Goal: Task Accomplishment & Management: Manage account settings

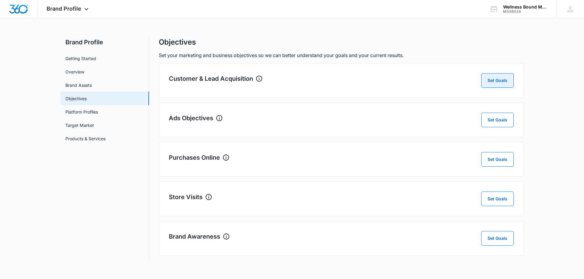
click at [495, 81] on button "Set Goals" at bounding box center [497, 80] width 33 height 15
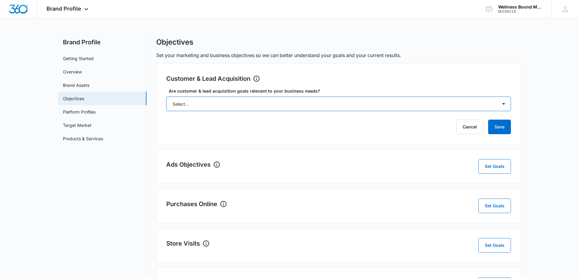
click at [221, 100] on select "Select... Yes No Yes, but don't currently have the data" at bounding box center [338, 104] width 345 height 15
select select "yes"
click at [166, 97] on select "Select... Yes No Yes, but don't currently have the data" at bounding box center [338, 104] width 345 height 15
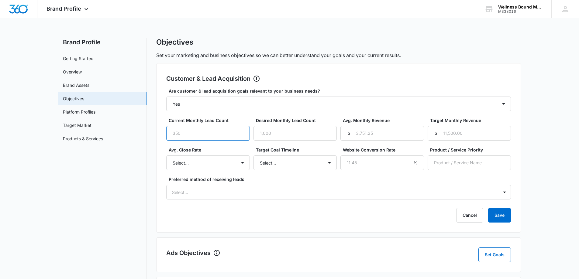
drag, startPoint x: 186, startPoint y: 134, endPoint x: 174, endPoint y: 136, distance: 11.7
click at [174, 136] on input "Current Monthly Lead Count" at bounding box center [208, 133] width 84 height 15
click at [277, 140] on input "Desired Monthly Lead Count" at bounding box center [296, 133] width 84 height 15
drag, startPoint x: 182, startPoint y: 133, endPoint x: 165, endPoint y: 134, distance: 16.5
click at [165, 134] on div "Customer & Lead Acquisition Set Goals Are customer & lead acquisition goals rel…" at bounding box center [338, 148] width 365 height 170
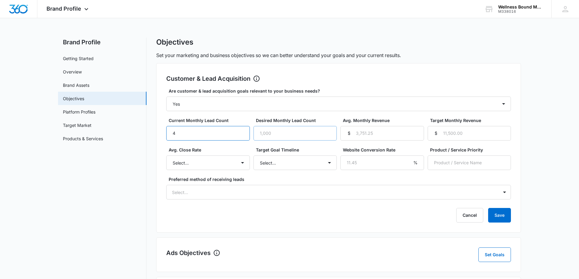
type input "4"
click at [278, 132] on input "Desired Monthly Lead Count" at bounding box center [296, 133] width 84 height 15
drag, startPoint x: 271, startPoint y: 134, endPoint x: 241, endPoint y: 133, distance: 30.4
click at [241, 133] on div "Current Monthly Lead Count 4 Desired Monthly Lead Count 20 Avg. Monthly Revenue…" at bounding box center [338, 128] width 345 height 23
type input "8"
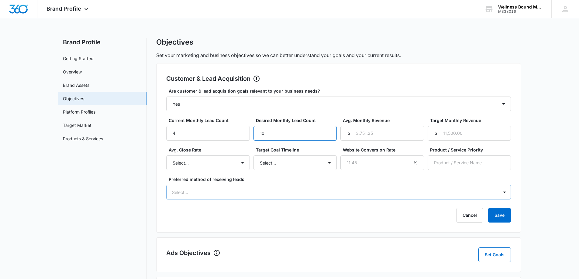
type input "10"
click at [271, 191] on div at bounding box center [331, 193] width 319 height 8
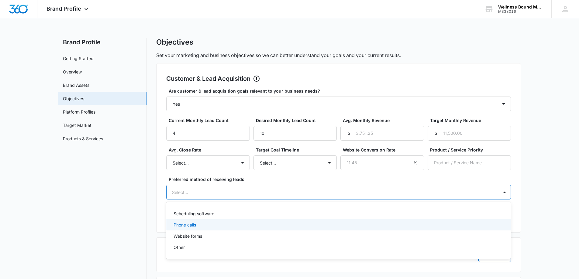
click at [203, 224] on div "Phone calls" at bounding box center [338, 225] width 329 height 6
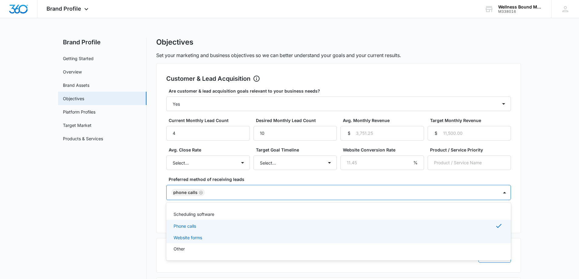
click at [199, 237] on p "Website forms" at bounding box center [188, 238] width 29 height 6
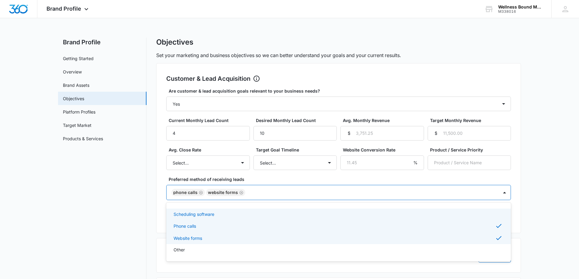
click at [207, 215] on p "Scheduling software" at bounding box center [194, 214] width 41 height 6
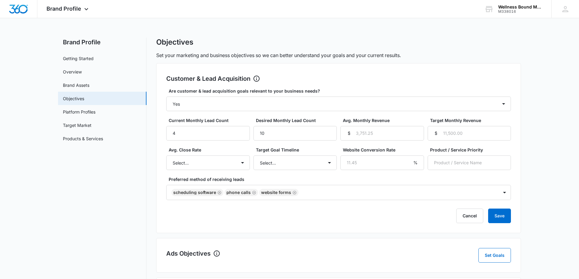
click at [475, 171] on div "Are customer & lead acquisition goals relevant to your business needs? Select..…" at bounding box center [338, 144] width 345 height 113
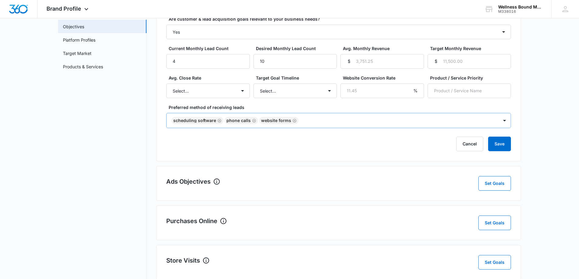
scroll to position [81, 0]
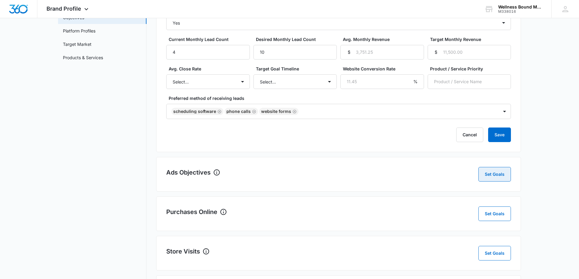
click at [486, 175] on button "Set Goals" at bounding box center [495, 174] width 33 height 15
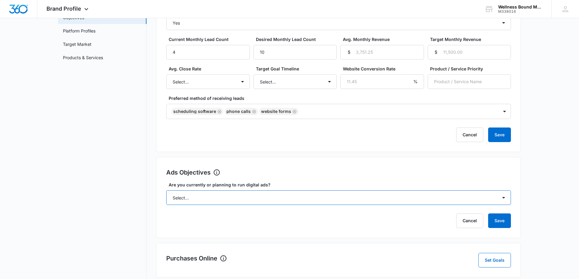
click at [239, 196] on select "Select... Yes No Yes, but don't currently have the data" at bounding box center [338, 198] width 345 height 15
select select "no"
click at [166, 191] on select "Select... Yes No Yes, but don't currently have the data" at bounding box center [338, 198] width 345 height 15
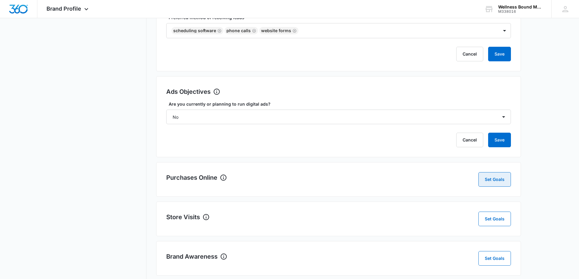
click at [493, 179] on button "Set Goals" at bounding box center [495, 179] width 33 height 15
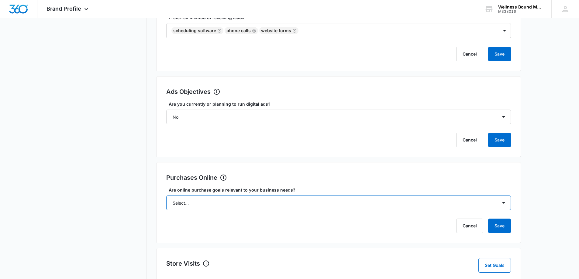
click at [372, 203] on select "Select... Yes No Yes, but don't currently have the data" at bounding box center [338, 203] width 345 height 15
select select "no"
click at [166, 196] on select "Select... Yes No Yes, but don't currently have the data" at bounding box center [338, 203] width 345 height 15
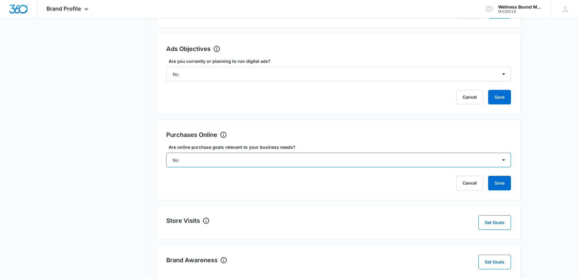
scroll to position [217, 0]
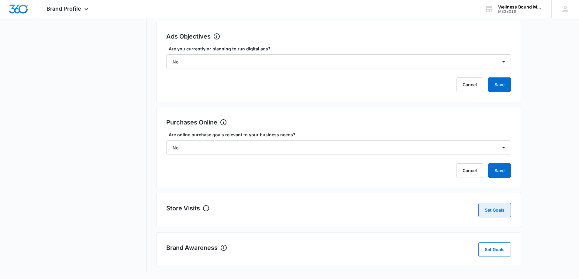
click at [491, 208] on button "Set Goals" at bounding box center [495, 210] width 33 height 15
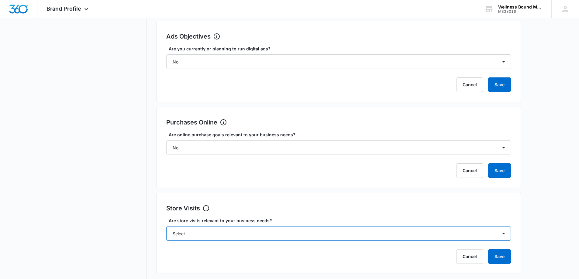
click at [263, 233] on select "Select... Yes No Yes, but don't currently have the data" at bounding box center [338, 234] width 345 height 15
select select "no"
click at [166, 227] on select "Select... Yes No Yes, but don't currently have the data" at bounding box center [338, 234] width 345 height 15
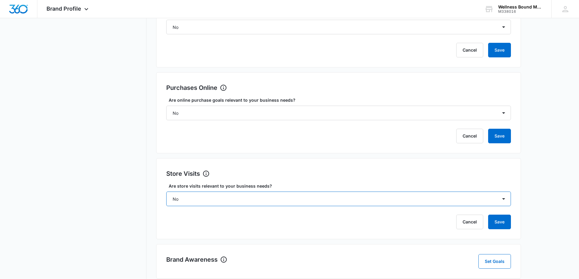
scroll to position [264, 0]
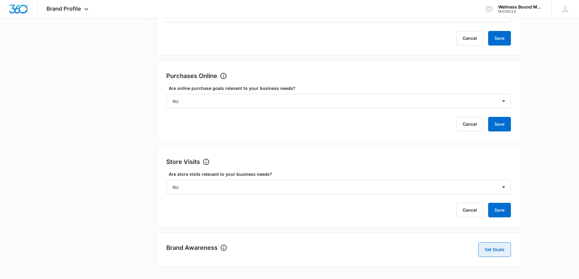
click at [488, 245] on button "Set Goals" at bounding box center [495, 250] width 33 height 15
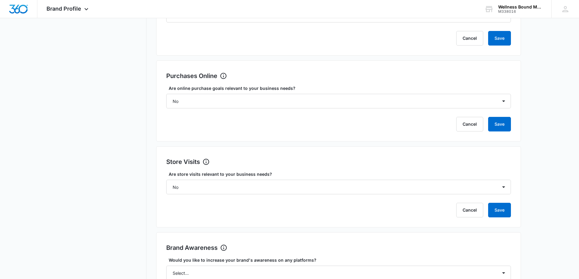
scroll to position [311, 0]
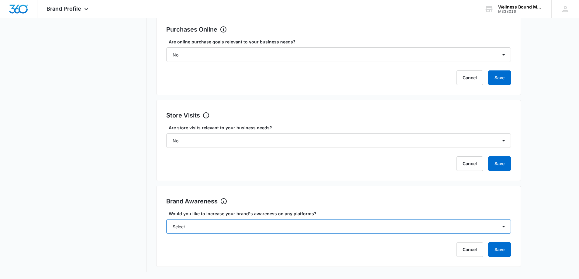
click at [267, 226] on select "Select... Yes No" at bounding box center [338, 227] width 345 height 15
select select "yes"
click at [166, 220] on select "Select... Yes No" at bounding box center [338, 227] width 345 height 15
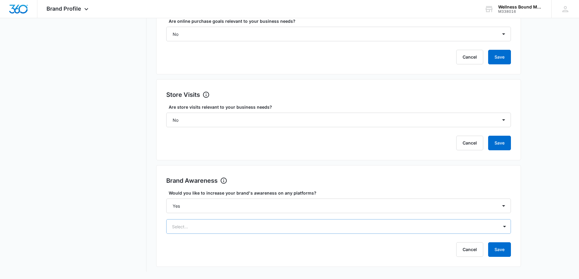
click at [244, 222] on div "Select..." at bounding box center [338, 227] width 345 height 15
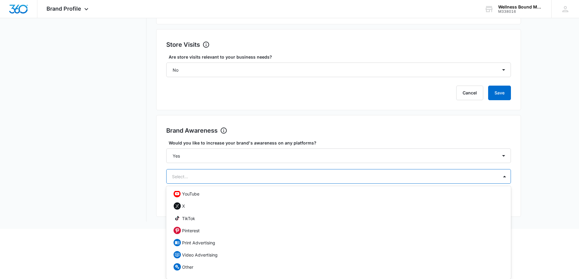
scroll to position [0, 0]
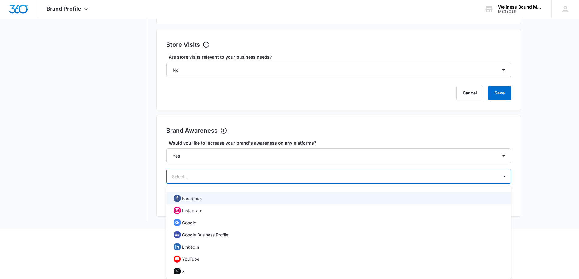
click at [227, 199] on div "Facebook" at bounding box center [338, 198] width 329 height 7
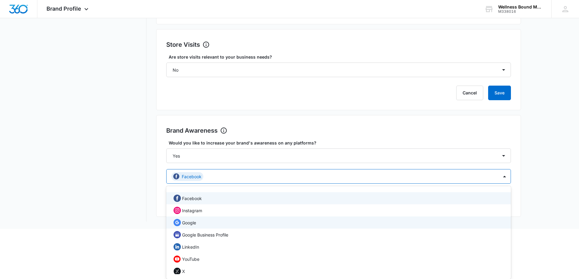
click at [217, 224] on div "Google" at bounding box center [338, 222] width 329 height 7
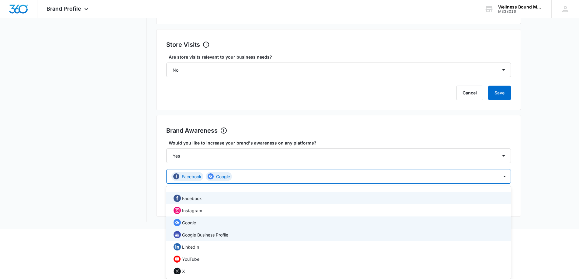
click at [220, 234] on p "Google Business Profile" at bounding box center [205, 235] width 46 height 6
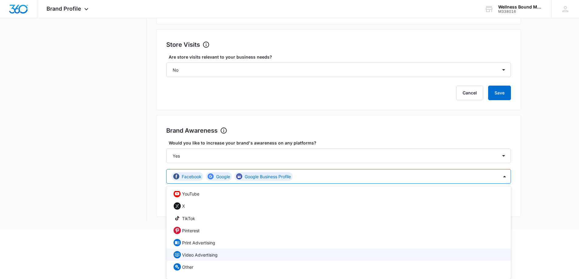
click at [213, 254] on p "Video Advertising" at bounding box center [200, 255] width 36 height 6
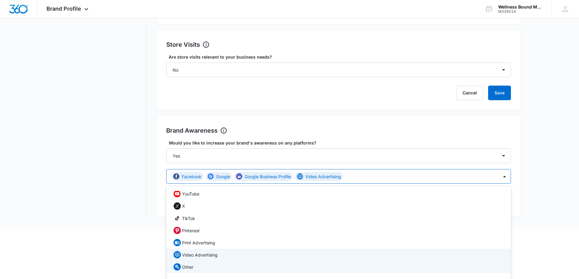
click at [189, 266] on p "Other" at bounding box center [187, 267] width 11 height 6
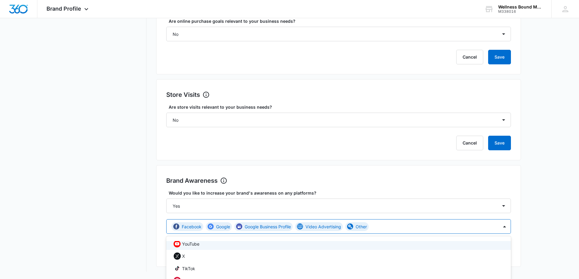
click at [486, 130] on div "Customer & Lead Acquisition Set Goals Are customer & lead acquisition goals rel…" at bounding box center [338, -1] width 365 height 535
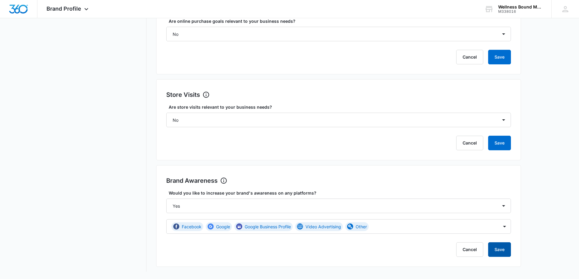
click at [500, 248] on button "Save" at bounding box center [499, 250] width 23 height 15
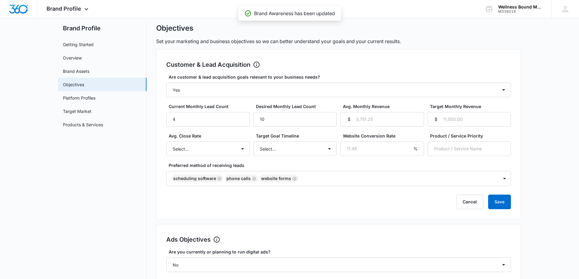
scroll to position [0, 0]
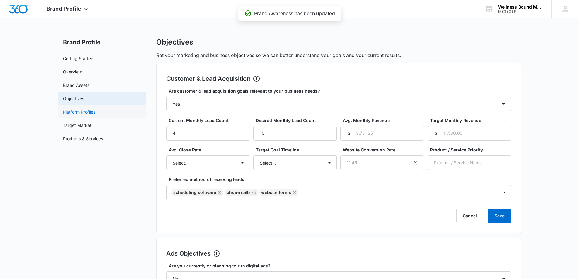
click at [82, 112] on link "Platform Profiles" at bounding box center [79, 112] width 33 height 6
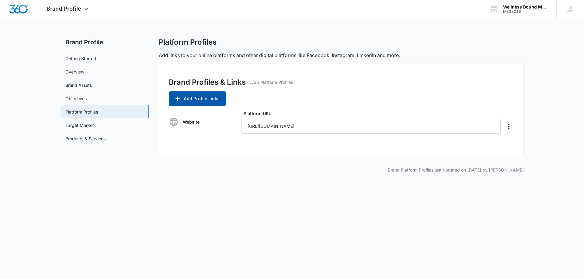
click at [216, 99] on button "Add Profile Links" at bounding box center [197, 99] width 57 height 15
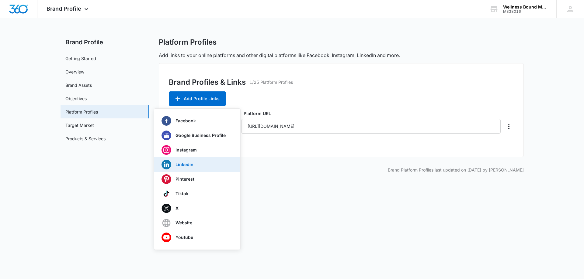
click at [199, 164] on div "Linkedin" at bounding box center [193, 165] width 64 height 10
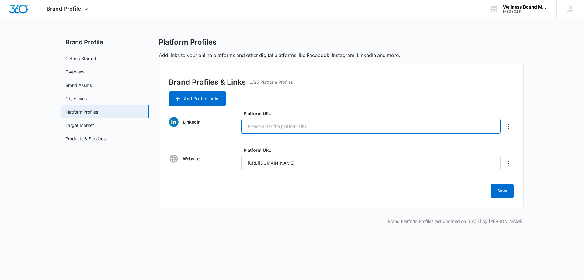
paste input "[URL][DOMAIN_NAME][PERSON_NAME]"
type input "[URL][DOMAIN_NAME][PERSON_NAME]"
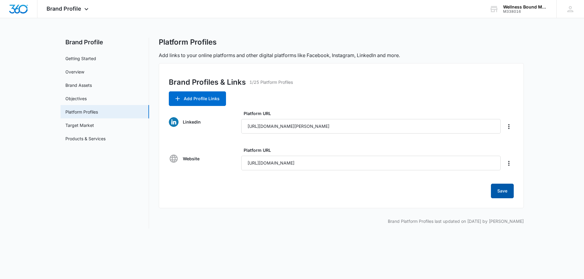
click at [498, 190] on button "Save" at bounding box center [502, 191] width 23 height 15
click at [83, 124] on link "Target Market" at bounding box center [79, 125] width 29 height 6
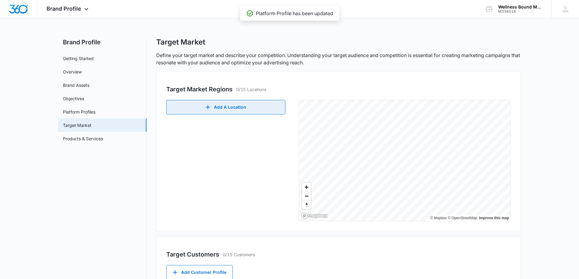
click at [233, 106] on button "Add A Location" at bounding box center [225, 107] width 119 height 15
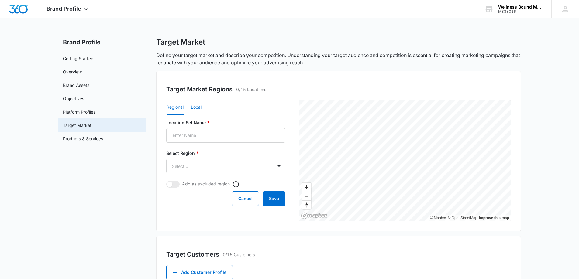
click at [200, 106] on button "Local" at bounding box center [196, 107] width 11 height 15
click at [207, 138] on input "Location Set Name *" at bounding box center [225, 135] width 119 height 15
click at [229, 117] on div "Regional Local Location Set Name * Postal Code or City, State * Radius * Select…" at bounding box center [230, 161] width 128 height 122
click at [195, 165] on input "Postal Code or City, State *" at bounding box center [199, 166] width 66 height 15
type input "97045"
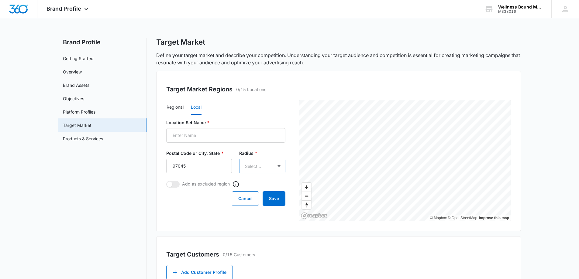
click at [252, 165] on body "Brand Profile Apps Reputation Websites Forms CRM Email Social Shop Payments POS…" at bounding box center [289, 186] width 579 height 373
click at [255, 212] on p "50mi" at bounding box center [250, 210] width 10 height 6
click at [274, 199] on button "Save" at bounding box center [274, 199] width 23 height 15
type input "WBMH [US_STATE]"
click at [272, 198] on button "Save" at bounding box center [274, 199] width 23 height 15
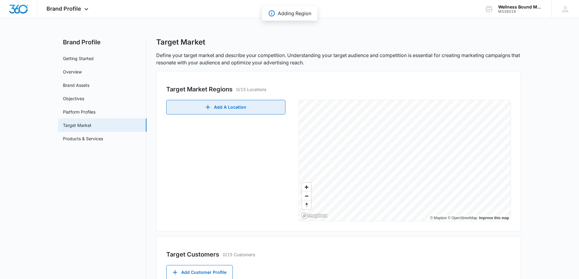
click at [266, 110] on button "Add A Location" at bounding box center [225, 107] width 119 height 15
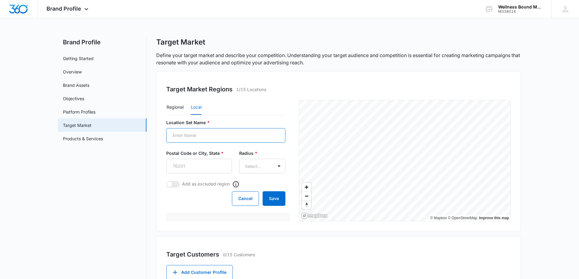
click at [196, 136] on input "Location Set Name *" at bounding box center [225, 135] width 119 height 15
type input "w"
type input "WBMH - [GEOGRAPHIC_DATA]"
click at [206, 165] on input "Postal Code or City, State *" at bounding box center [199, 166] width 66 height 15
type input "98607"
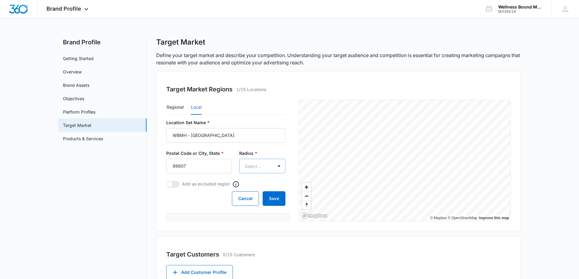
click at [252, 165] on body "Brand Profile Apps Reputation Websites Forms CRM Email Social Shop Payments POS…" at bounding box center [289, 192] width 579 height 384
click at [255, 221] on p "100mi" at bounding box center [249, 221] width 13 height 6
click at [268, 199] on button "Save" at bounding box center [274, 199] width 23 height 15
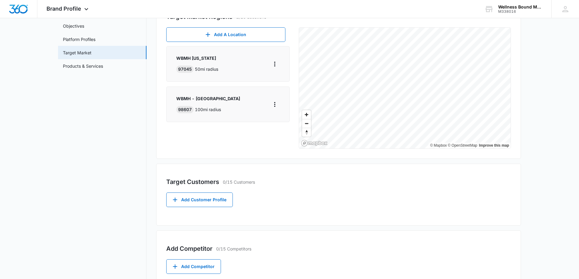
scroll to position [81, 0]
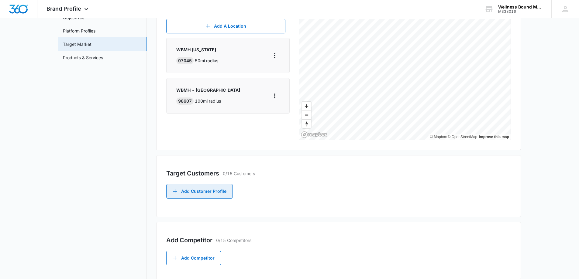
click at [215, 197] on button "Add Customer Profile" at bounding box center [199, 191] width 67 height 15
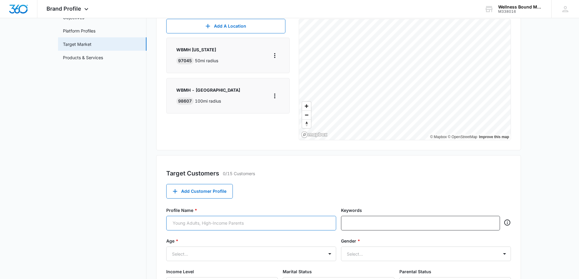
click at [221, 222] on input "Profile Name *" at bounding box center [251, 223] width 170 height 15
type input "C"
type input "A"
type input "Commercial Insurace"
click at [381, 226] on input "text" at bounding box center [422, 223] width 148 height 9
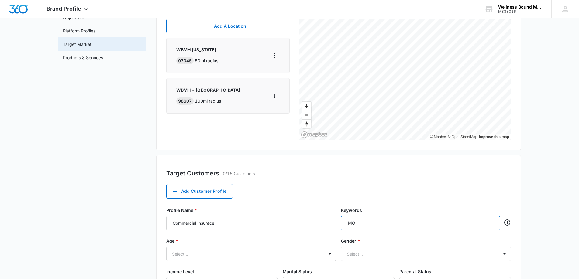
type input "M"
type input "BCBS, MODA, [GEOGRAPHIC_DATA], [GEOGRAPHIC_DATA],"
click at [280, 254] on div "Select..." at bounding box center [251, 254] width 170 height 15
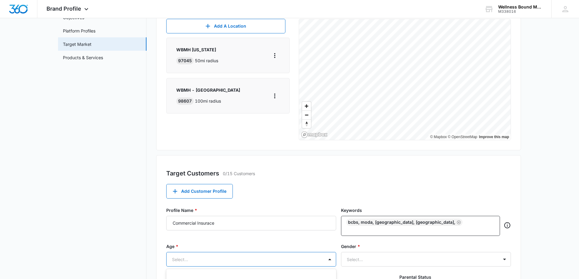
scroll to position [148, 0]
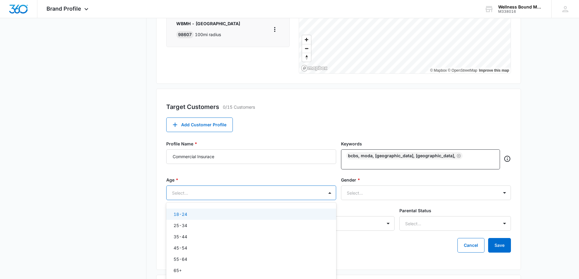
click at [215, 211] on div "18-24" at bounding box center [251, 214] width 154 height 6
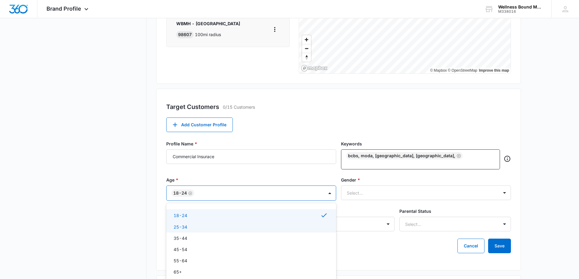
click at [212, 224] on div "25-34" at bounding box center [251, 227] width 154 height 6
click at [210, 236] on div "35-44" at bounding box center [251, 239] width 154 height 6
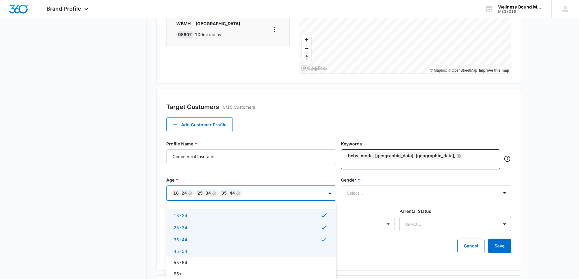
click at [209, 248] on div "45-54" at bounding box center [251, 251] width 154 height 6
click at [205, 261] on div "55-64" at bounding box center [251, 264] width 154 height 6
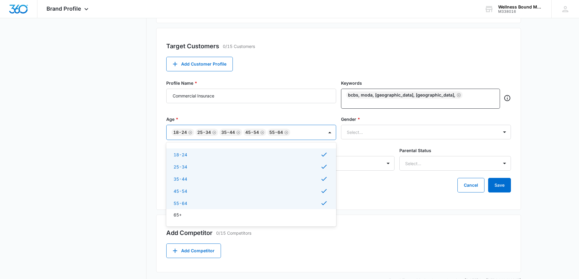
scroll to position [219, 0]
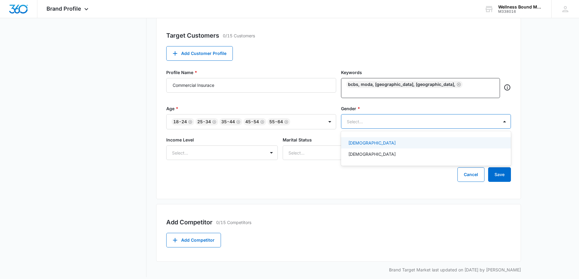
click at [370, 120] on div at bounding box center [419, 122] width 144 height 8
click at [357, 151] on p "[DEMOGRAPHIC_DATA]" at bounding box center [372, 154] width 47 height 6
click at [360, 141] on p "[DEMOGRAPHIC_DATA]" at bounding box center [372, 144] width 47 height 6
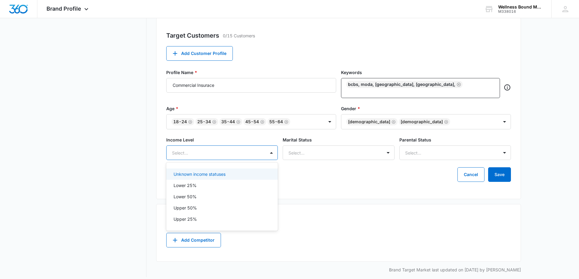
click at [229, 149] on div at bounding box center [214, 153] width 85 height 8
click at [209, 194] on div "Lower 50%" at bounding box center [222, 197] width 96 height 6
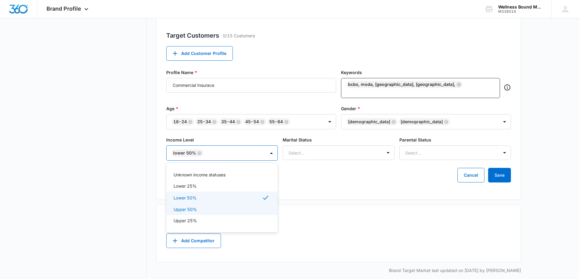
drag, startPoint x: 204, startPoint y: 202, endPoint x: 202, endPoint y: 209, distance: 7.3
click at [204, 207] on div "Upper 50%" at bounding box center [222, 210] width 96 height 6
click at [201, 219] on div "Upper 25%" at bounding box center [222, 222] width 96 height 6
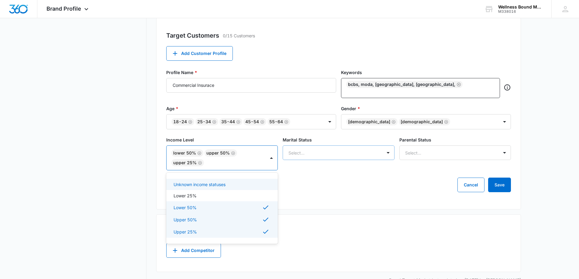
click at [307, 149] on div at bounding box center [331, 153] width 85 height 8
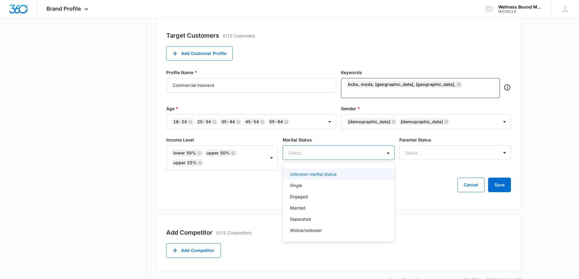
click at [317, 171] on p "Unknown marital status" at bounding box center [313, 174] width 47 height 6
click at [418, 149] on div at bounding box center [447, 153] width 85 height 8
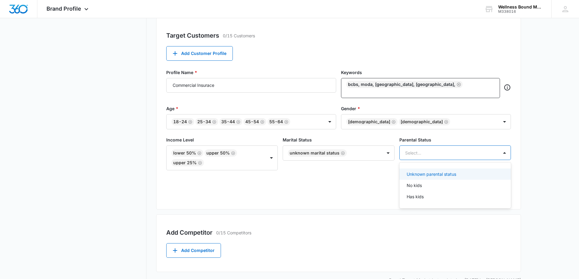
click at [428, 171] on p "Unknown parental status" at bounding box center [432, 174] width 50 height 6
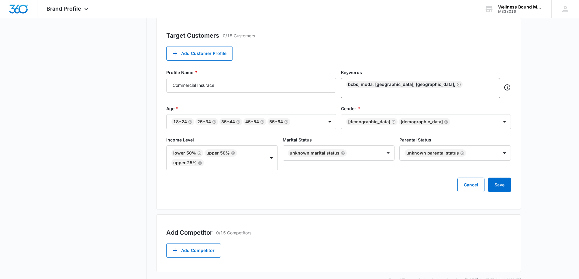
click at [301, 231] on div "Add Competitor 0/15 Competitors" at bounding box center [338, 232] width 345 height 9
click at [214, 54] on button "Add Customer Profile" at bounding box center [199, 53] width 67 height 15
click at [226, 53] on button "Add Customer Profile" at bounding box center [199, 53] width 67 height 15
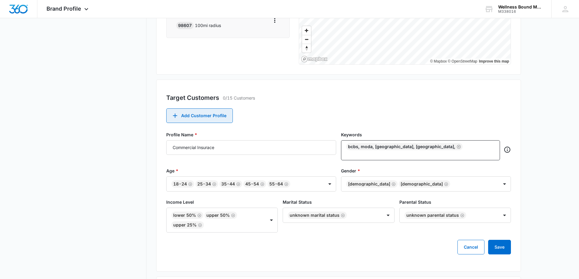
scroll to position [230, 0]
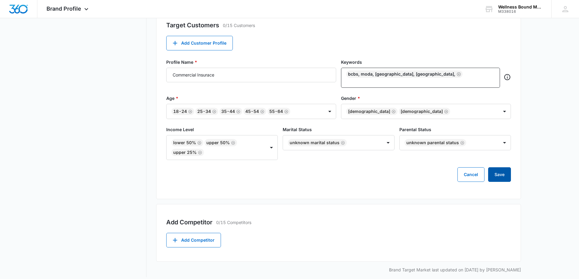
click at [502, 172] on button "Save" at bounding box center [499, 175] width 23 height 15
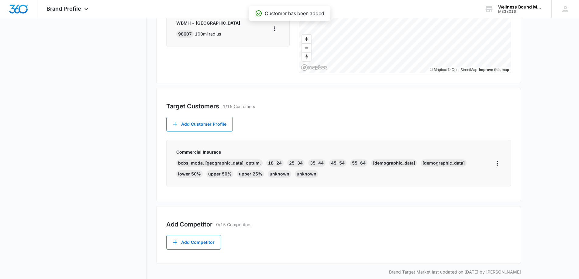
scroll to position [0, 0]
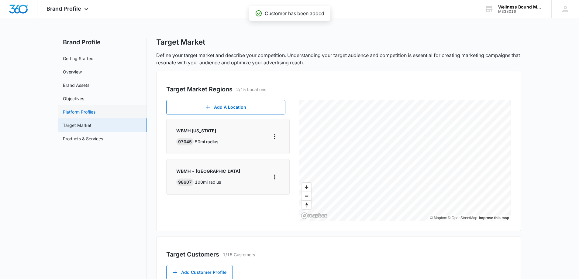
click at [86, 112] on link "Platform Profiles" at bounding box center [79, 112] width 33 height 6
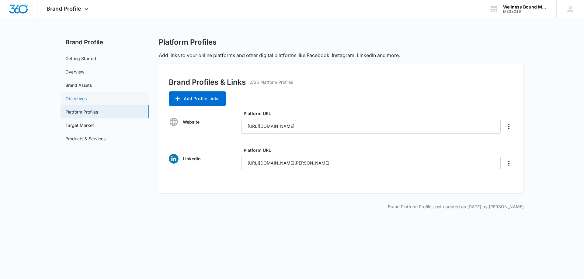
click at [87, 97] on link "Objectives" at bounding box center [75, 98] width 21 height 6
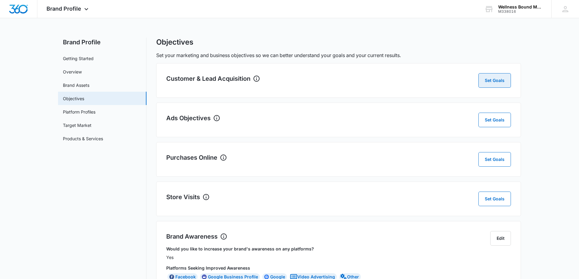
click at [492, 81] on button "Set Goals" at bounding box center [495, 80] width 33 height 15
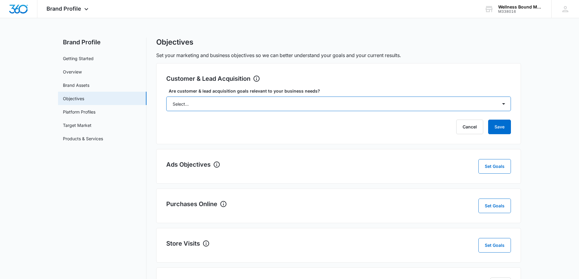
click at [292, 106] on select "Select... Yes No Yes, but don't currently have the data" at bounding box center [338, 104] width 345 height 15
select select "yes"
click at [166, 97] on select "Select... Yes No Yes, but don't currently have the data" at bounding box center [338, 104] width 345 height 15
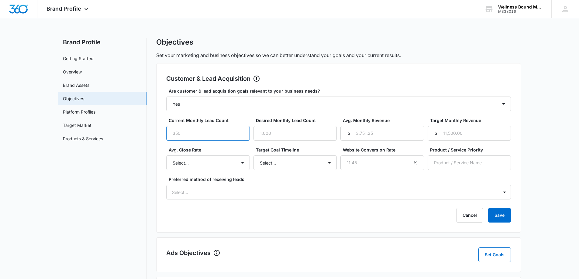
click at [214, 137] on input "Current Monthly Lead Count" at bounding box center [208, 133] width 84 height 15
type input "4"
click at [291, 132] on input "Desired Monthly Lead Count" at bounding box center [296, 133] width 84 height 15
type input "10"
click at [208, 163] on select "Select... Unknown 0-10% 11-20% 21-30% 31-40% 41-50% 51-60% 61-70% 71-80% 81-90%…" at bounding box center [208, 163] width 84 height 15
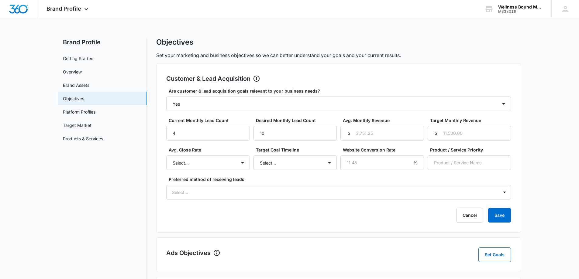
click at [333, 213] on div "Cancel Save" at bounding box center [338, 215] width 345 height 15
click at [362, 195] on div at bounding box center [331, 193] width 319 height 8
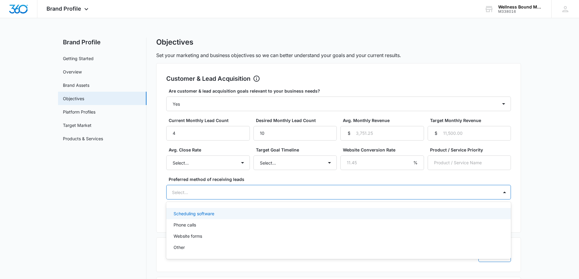
drag, startPoint x: 220, startPoint y: 212, endPoint x: 212, endPoint y: 218, distance: 10.4
click at [217, 214] on div "Scheduling software" at bounding box center [338, 214] width 329 height 6
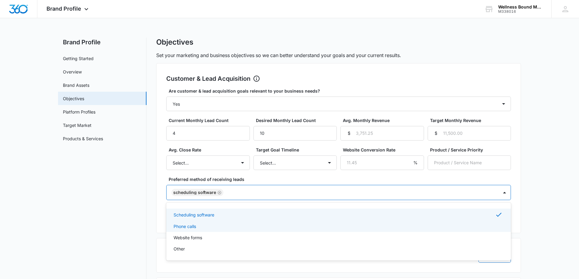
click at [207, 222] on div "Phone calls" at bounding box center [338, 226] width 345 height 11
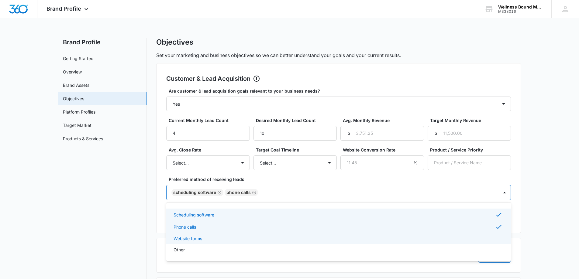
click at [202, 236] on p "Website forms" at bounding box center [188, 239] width 29 height 6
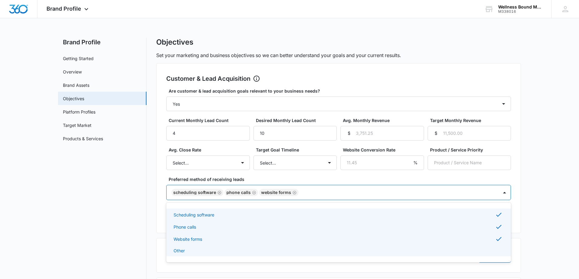
click at [188, 252] on div "Other" at bounding box center [338, 251] width 329 height 6
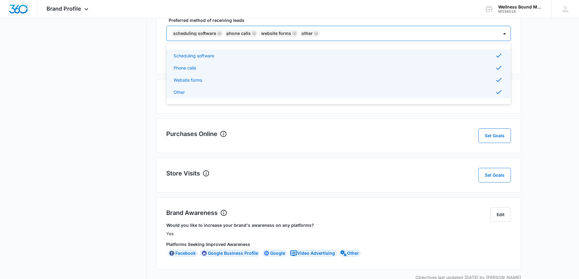
scroll to position [162, 0]
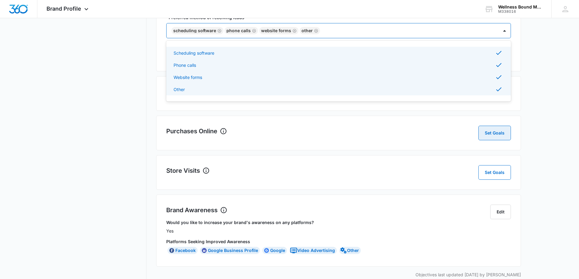
click at [495, 135] on button "Set Goals" at bounding box center [495, 133] width 33 height 15
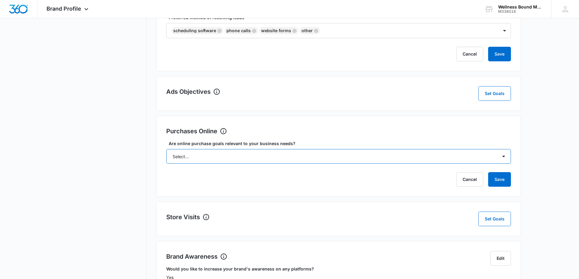
click at [214, 155] on select "Select... Yes No Yes, but don't currently have the data" at bounding box center [338, 156] width 345 height 15
select select "no"
click at [166, 149] on select "Select... Yes No Yes, but don't currently have the data" at bounding box center [338, 156] width 345 height 15
click at [343, 83] on div "Ads Objectives Set Goals" at bounding box center [338, 93] width 365 height 35
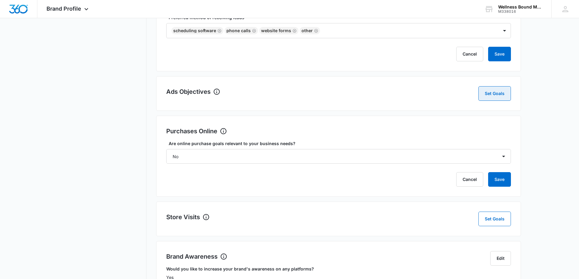
click at [496, 94] on button "Set Goals" at bounding box center [495, 93] width 33 height 15
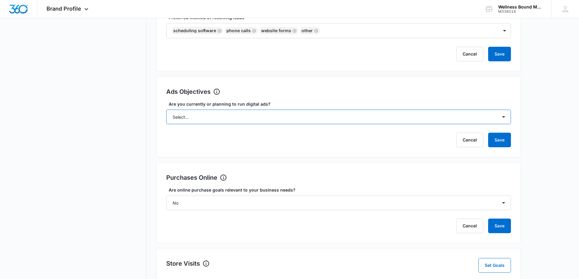
click at [272, 118] on select "Select... Yes No Yes, but don't currently have the data" at bounding box center [338, 117] width 345 height 15
select select "yes, but later"
click at [166, 110] on select "Select... Yes No Yes, but don't currently have the data" at bounding box center [338, 117] width 345 height 15
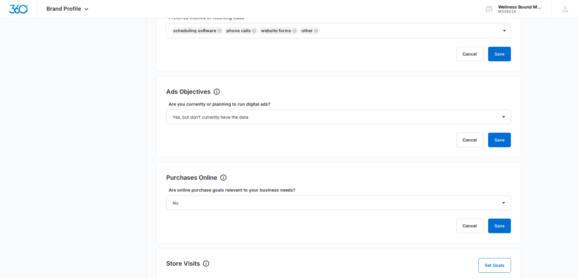
click at [344, 141] on div "Cancel Save" at bounding box center [338, 140] width 345 height 15
click at [504, 53] on button "Save" at bounding box center [499, 54] width 23 height 15
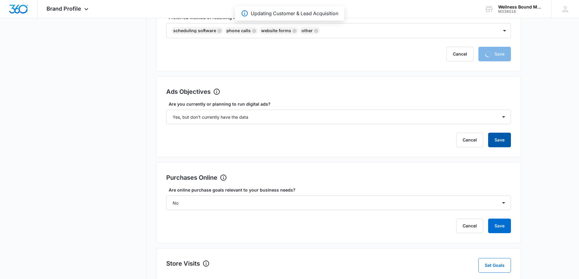
click at [505, 137] on button "Save" at bounding box center [499, 140] width 23 height 15
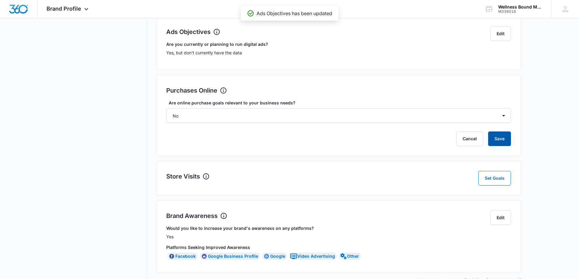
drag, startPoint x: 502, startPoint y: 138, endPoint x: 492, endPoint y: 138, distance: 9.4
click at [502, 137] on button "Save" at bounding box center [499, 139] width 23 height 15
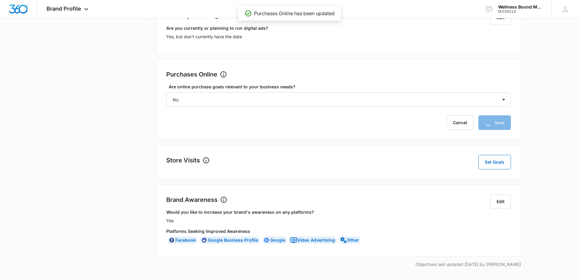
scroll to position [151, 0]
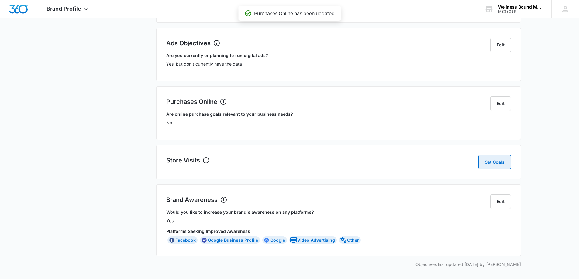
click at [495, 163] on button "Set Goals" at bounding box center [495, 162] width 33 height 15
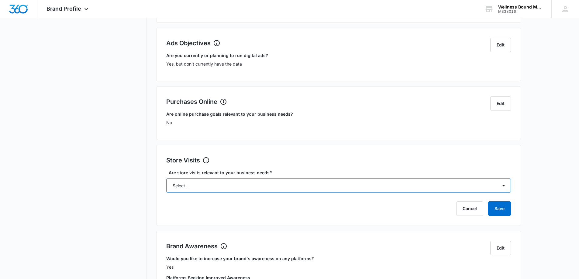
click at [207, 185] on select "Select... Yes No Yes, but don't currently have the data" at bounding box center [338, 186] width 345 height 15
select select "no"
click at [166, 179] on select "Select... Yes No Yes, but don't currently have the data" at bounding box center [338, 186] width 345 height 15
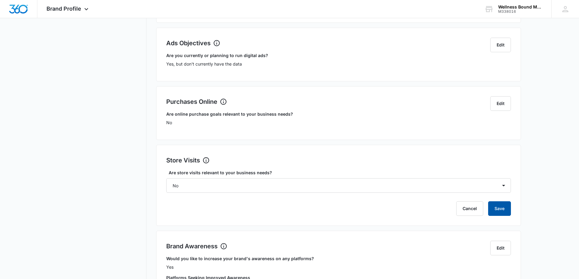
click at [497, 209] on button "Save" at bounding box center [499, 209] width 23 height 15
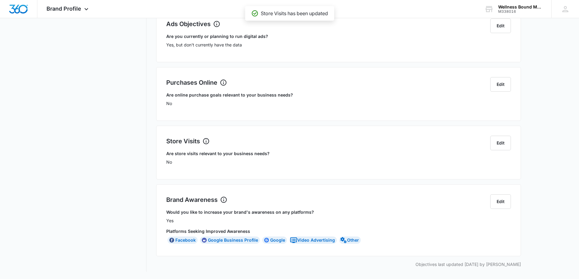
scroll to position [8, 0]
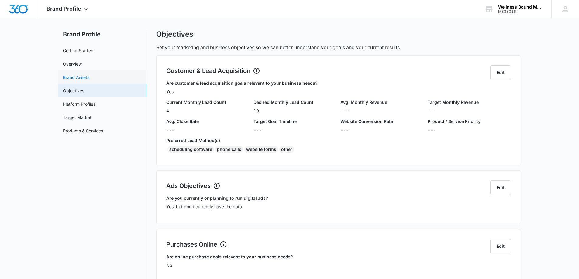
click at [83, 76] on link "Brand Assets" at bounding box center [76, 77] width 26 height 6
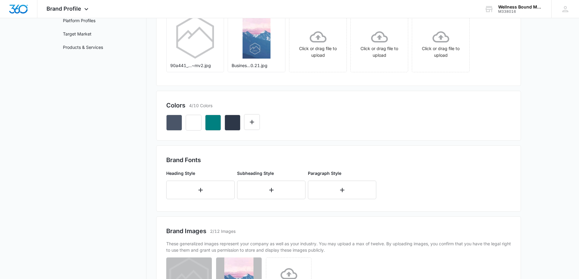
scroll to position [71, 0]
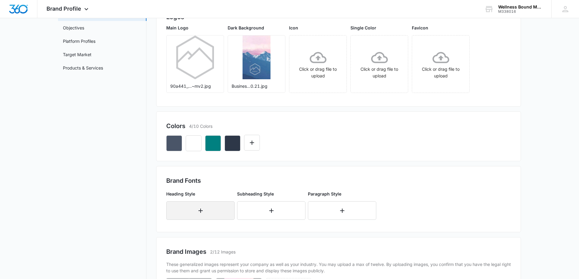
click at [201, 211] on icon "button" at bounding box center [201, 211] width 4 height 4
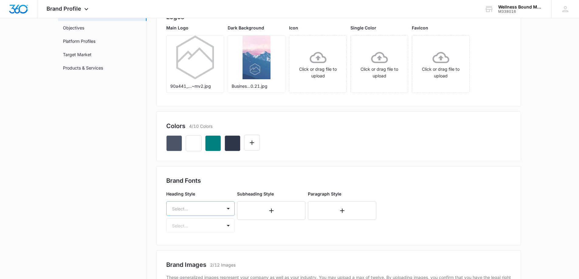
scroll to position [106, 0]
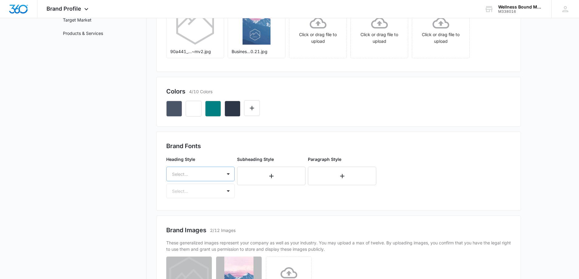
click at [212, 182] on div "Select..." at bounding box center [200, 174] width 68 height 15
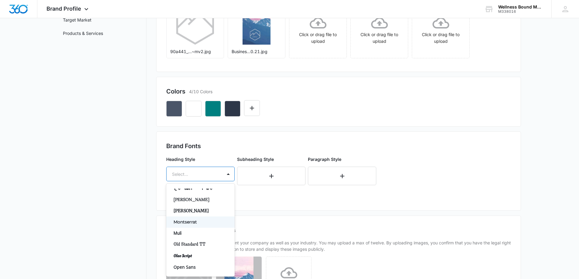
scroll to position [325, 0]
click at [195, 220] on p "PT Serif" at bounding box center [200, 220] width 53 height 6
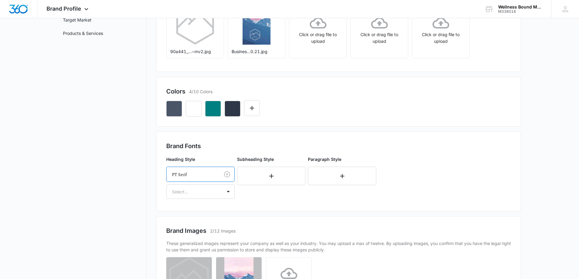
click at [260, 203] on div "Brand Fonts Heading Style option PT Serif, selected. PT Serif Select... Subhead…" at bounding box center [338, 172] width 365 height 80
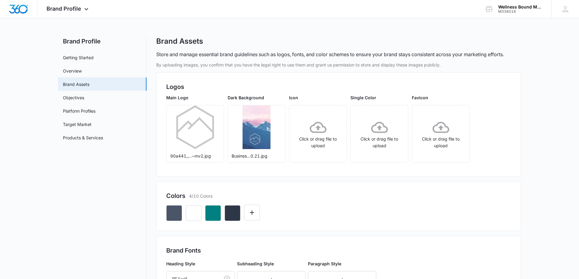
scroll to position [0, 0]
click at [78, 69] on link "Overview" at bounding box center [72, 72] width 19 height 6
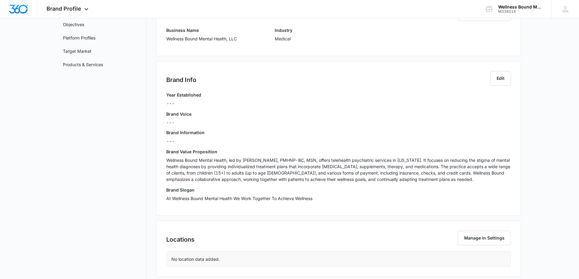
scroll to position [95, 0]
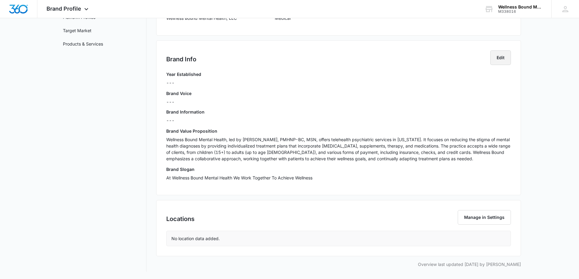
click at [500, 57] on button "Edit" at bounding box center [501, 57] width 21 height 15
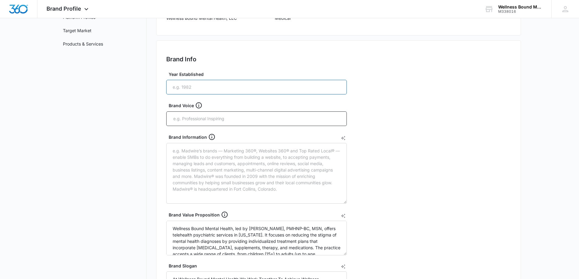
click at [199, 82] on input "Year Established" at bounding box center [256, 87] width 181 height 15
type input "2019"
click at [203, 120] on input "text" at bounding box center [257, 118] width 169 height 9
click at [217, 116] on input "text" at bounding box center [257, 118] width 169 height 9
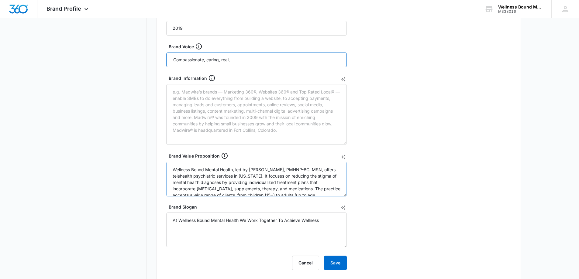
scroll to position [176, 0]
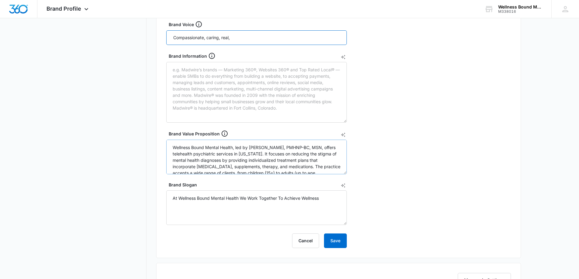
type input "Compassionate, caring, real,"
click at [315, 162] on textarea "Wellness Bound Mental Health, led by [PERSON_NAME], PMHNP-BC, MSN, offers teleh…" at bounding box center [256, 157] width 181 height 35
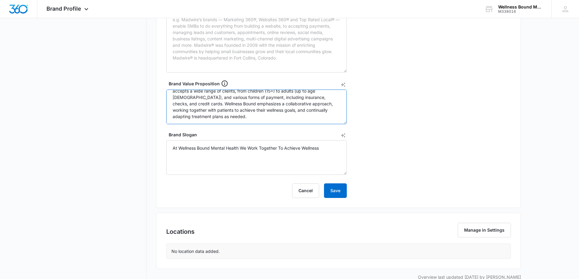
scroll to position [239, 0]
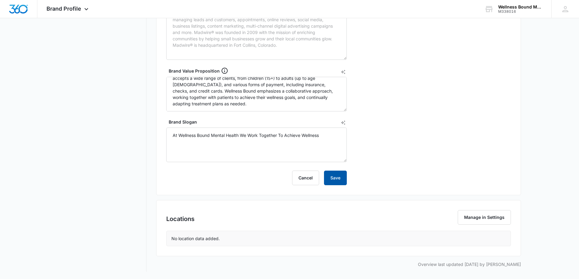
click at [340, 177] on button "Save" at bounding box center [335, 178] width 23 height 15
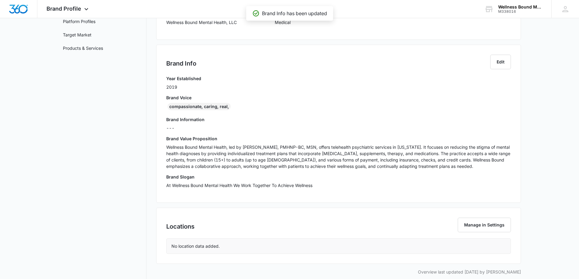
scroll to position [98, 0]
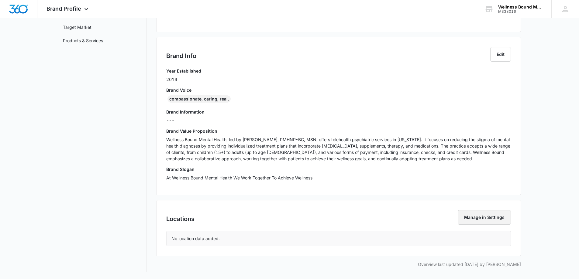
click at [466, 216] on button "Manage in Settings" at bounding box center [484, 217] width 53 height 15
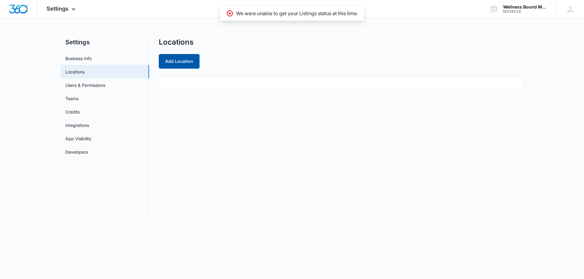
click at [183, 62] on button "Add Location" at bounding box center [179, 61] width 41 height 15
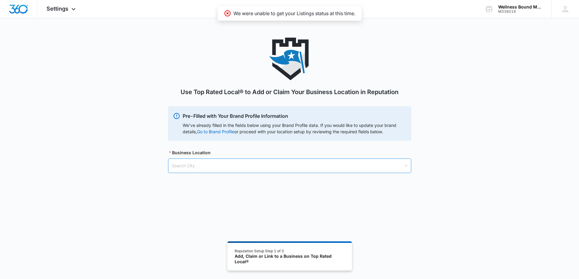
click at [208, 165] on input "search" at bounding box center [288, 166] width 232 height 14
type input "[US_STATE][GEOGRAPHIC_DATA]"
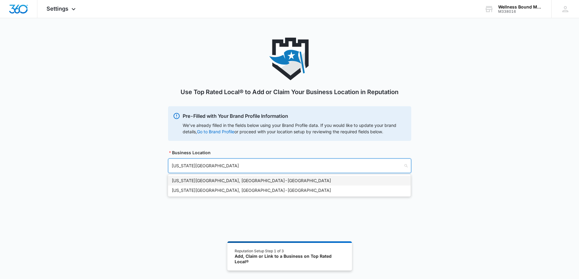
click at [215, 179] on div "[US_STATE][GEOGRAPHIC_DATA], [GEOGRAPHIC_DATA] - [GEOGRAPHIC_DATA]" at bounding box center [289, 181] width 235 height 7
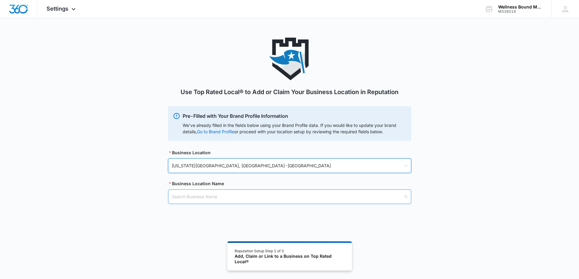
click at [224, 200] on input "search" at bounding box center [288, 197] width 232 height 14
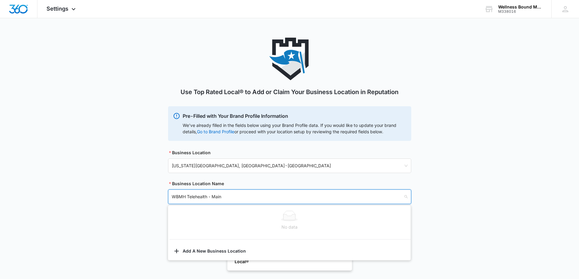
type input "WBMH Telehealth - Main"
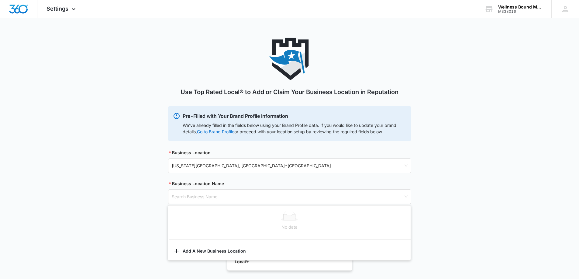
click at [248, 177] on div "Business Location [US_STATE][GEOGRAPHIC_DATA], [GEOGRAPHIC_DATA] - [GEOGRAPHIC_…" at bounding box center [289, 177] width 243 height 55
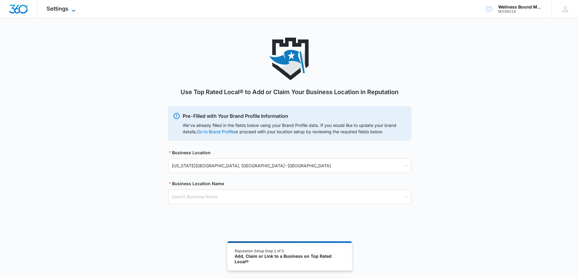
click at [64, 9] on span "Settings" at bounding box center [58, 8] width 22 height 6
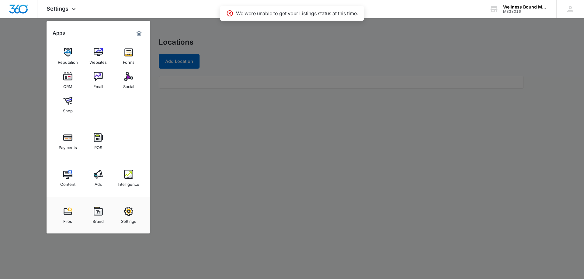
click at [227, 15] on icon at bounding box center [230, 13] width 6 height 6
click at [210, 83] on div at bounding box center [292, 139] width 584 height 279
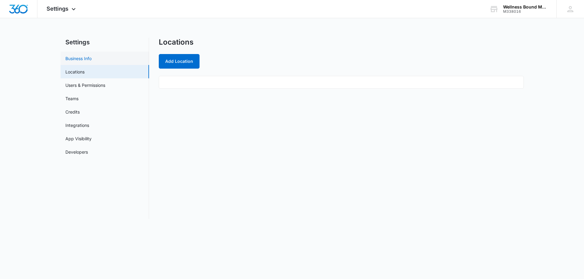
click at [86, 57] on link "Business Info" at bounding box center [78, 58] width 26 height 6
select select "13"
select select "US"
select select "America/Los_Angeles"
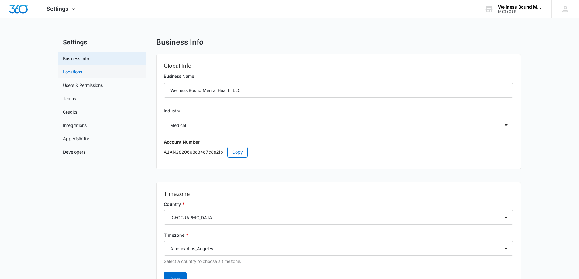
click at [76, 71] on link "Locations" at bounding box center [72, 72] width 19 height 6
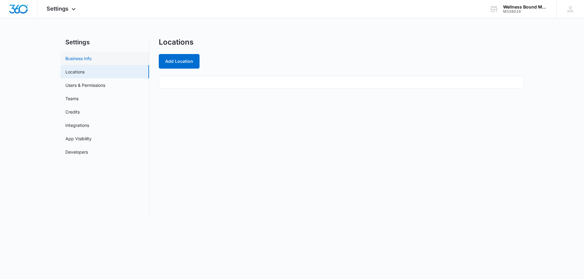
click at [87, 58] on link "Business Info" at bounding box center [78, 58] width 26 height 6
select select "13"
select select "US"
select select "America/Los_Angeles"
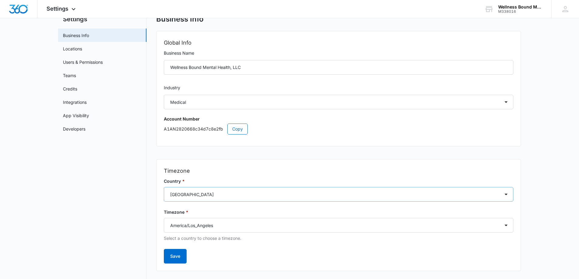
scroll to position [35, 0]
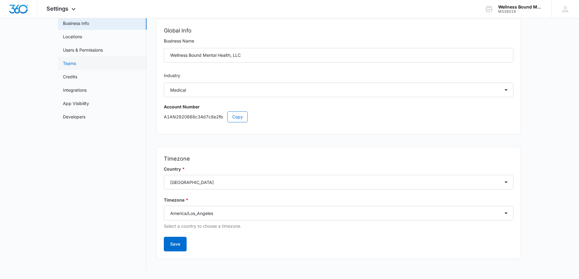
click at [76, 63] on link "Teams" at bounding box center [69, 63] width 13 height 6
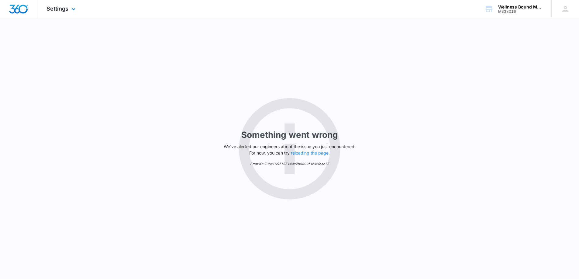
select select "13"
select select "US"
select select "America/Los_Angeles"
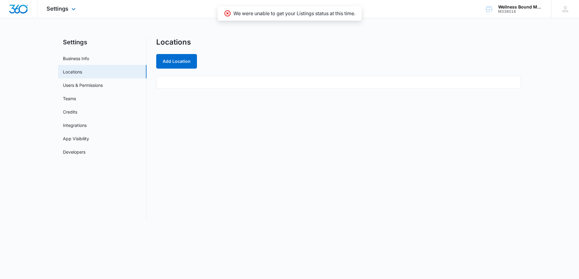
select select "13"
select select "US"
select select "America/Los_Angeles"
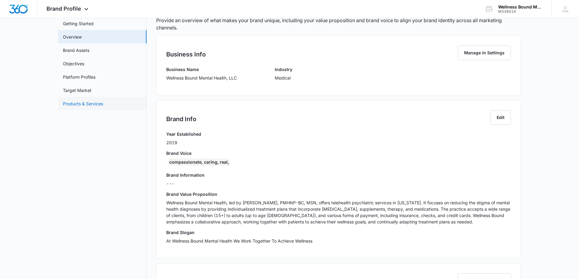
scroll to position [17, 0]
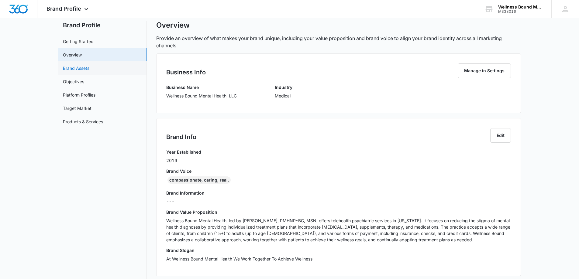
click at [87, 69] on link "Brand Assets" at bounding box center [76, 68] width 26 height 6
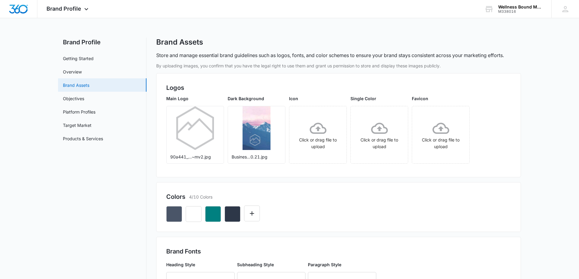
click at [86, 82] on link "Brand Assets" at bounding box center [76, 85] width 26 height 6
click at [85, 85] on link "Brand Assets" at bounding box center [76, 85] width 26 height 6
click at [81, 95] on link "Objectives" at bounding box center [73, 98] width 21 height 6
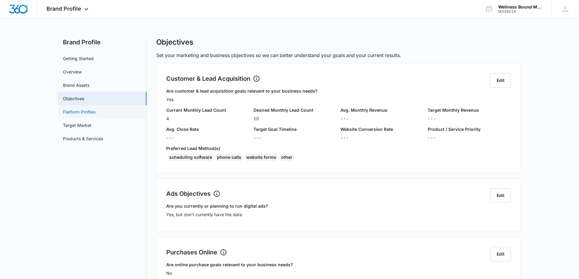
click at [88, 113] on link "Platform Profiles" at bounding box center [79, 112] width 33 height 6
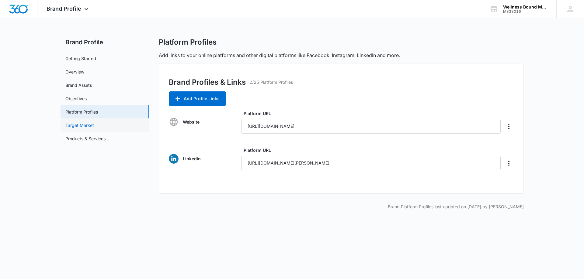
click at [88, 127] on link "Target Market" at bounding box center [79, 125] width 29 height 6
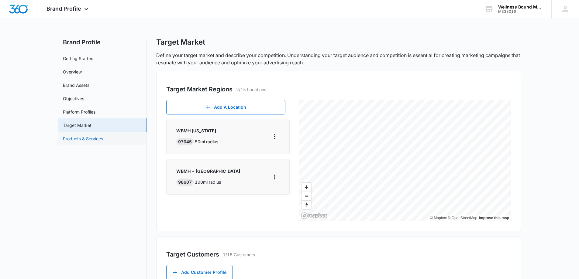
click at [91, 136] on link "Products & Services" at bounding box center [83, 139] width 40 height 6
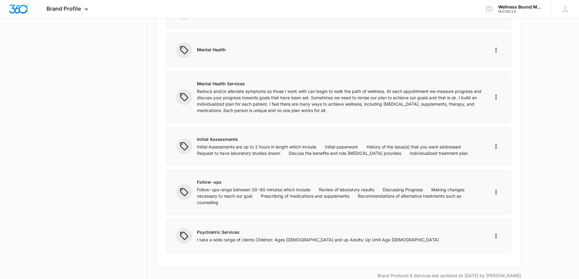
scroll to position [149, 0]
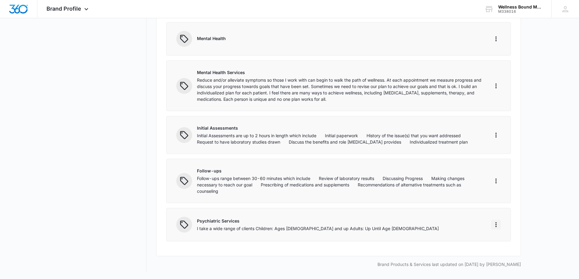
click at [496, 227] on icon "More" at bounding box center [496, 225] width 1 height 5
click at [502, 241] on div "Edit" at bounding box center [505, 242] width 13 height 4
select select "service"
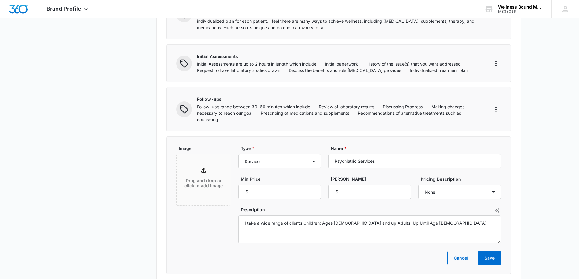
scroll to position [253, 0]
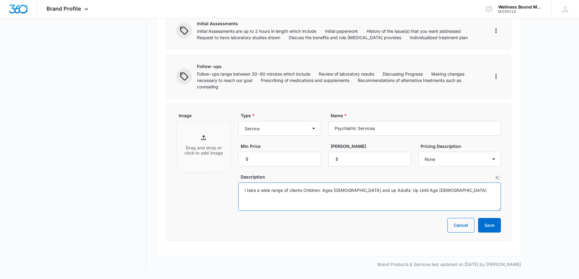
click at [336, 190] on textarea "I take a wide range of clients Children: Ages [DEMOGRAPHIC_DATA] and up Adults:…" at bounding box center [369, 197] width 263 height 28
type textarea "I take a wide range of clients Children: Ages [DEMOGRAPHIC_DATA] and up Adults:…"
click at [486, 224] on button "Save" at bounding box center [489, 225] width 23 height 15
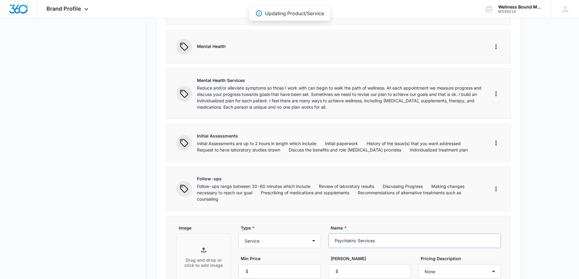
scroll to position [91, 0]
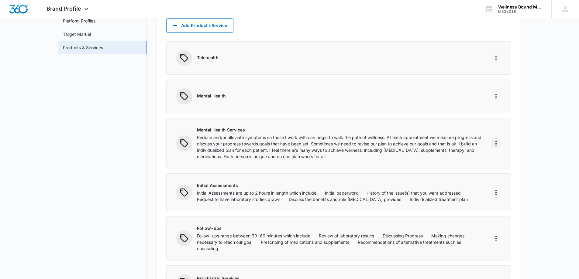
click at [499, 142] on icon "More" at bounding box center [496, 143] width 7 height 7
click at [500, 159] on div "Edit" at bounding box center [505, 160] width 13 height 4
select select "service"
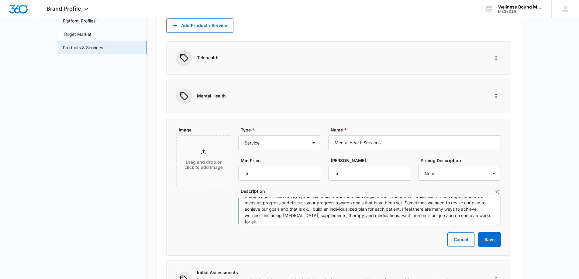
scroll to position [13, 0]
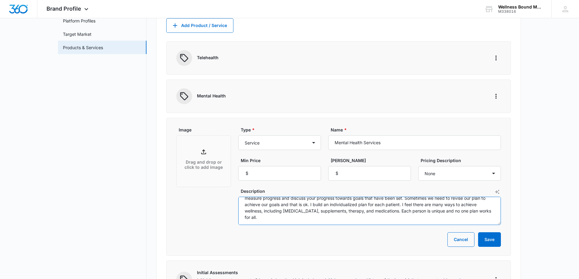
drag, startPoint x: 343, startPoint y: 213, endPoint x: 317, endPoint y: 213, distance: 25.9
click at [317, 213] on textarea "Reduce and/or alleviate symptoms so those I work with can begin to walk the pat…" at bounding box center [369, 211] width 263 height 28
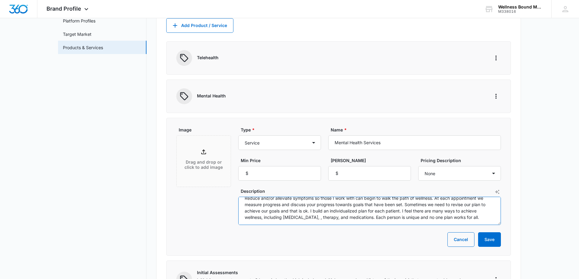
scroll to position [6, 0]
type textarea "Reduce and/or alleviate symptoms so those I work with can begin to walk the pat…"
click at [484, 240] on button "Save" at bounding box center [489, 240] width 23 height 15
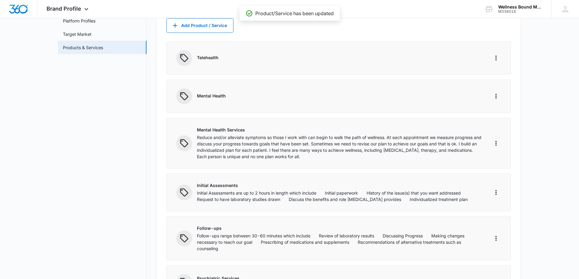
click at [203, 57] on p "Telehealth" at bounding box center [339, 57] width 285 height 6
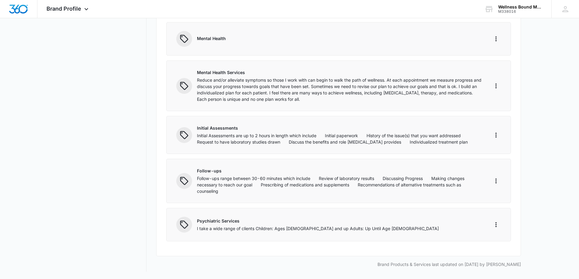
scroll to position [0, 0]
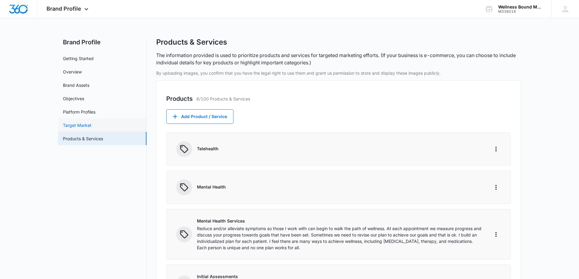
click at [87, 125] on link "Target Market" at bounding box center [77, 125] width 29 height 6
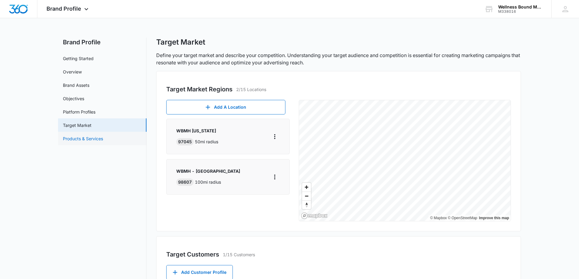
click at [91, 140] on link "Products & Services" at bounding box center [83, 139] width 40 height 6
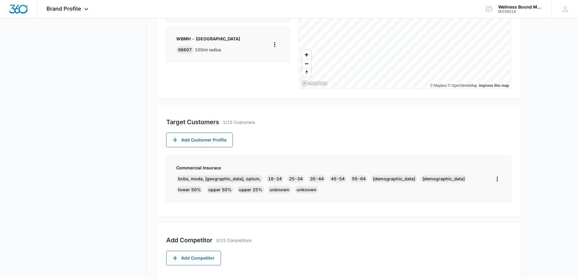
scroll to position [156, 0]
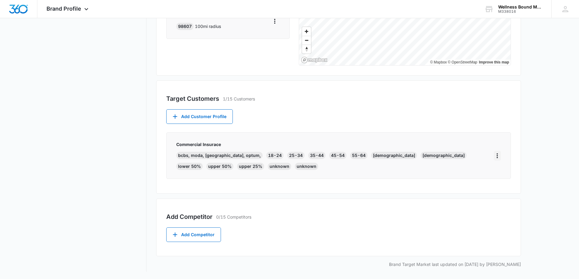
click at [497, 157] on icon "More" at bounding box center [497, 156] width 1 height 5
click at [503, 172] on div "Edit" at bounding box center [506, 173] width 13 height 4
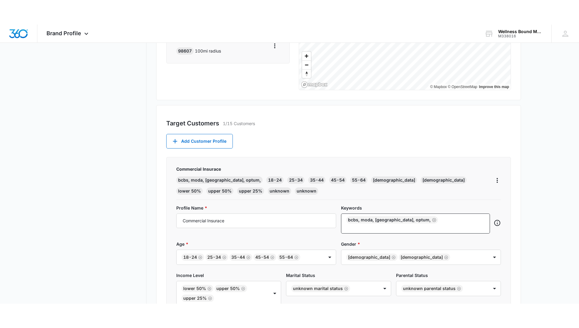
scroll to position [237, 0]
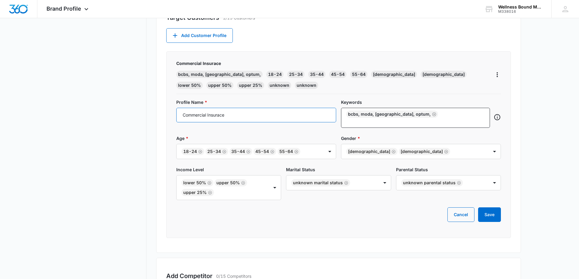
click at [220, 116] on input "Commercial Insurace" at bounding box center [256, 115] width 160 height 15
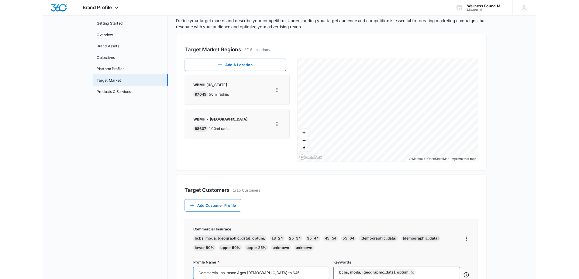
scroll to position [193, 0]
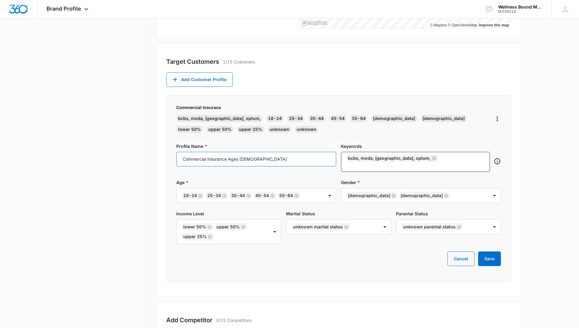
type input "Commercial Insurance Ages [DEMOGRAPHIC_DATA]"
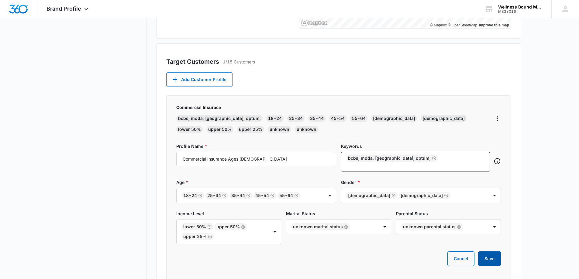
click at [493, 252] on button "Save" at bounding box center [489, 259] width 23 height 15
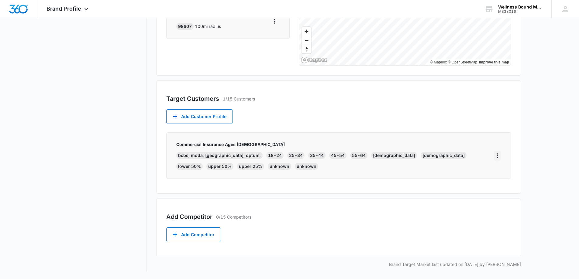
click at [495, 156] on icon "More" at bounding box center [497, 155] width 7 height 7
click at [502, 172] on div "Edit" at bounding box center [506, 173] width 13 height 4
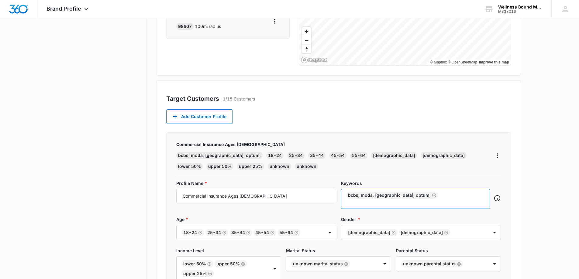
click at [444, 199] on input "text" at bounding box center [416, 202] width 137 height 7
click at [411, 196] on div "bcbs, moda, [GEOGRAPHIC_DATA], optum," at bounding box center [392, 195] width 92 height 7
click at [432, 197] on icon "Remove" at bounding box center [434, 195] width 5 height 5
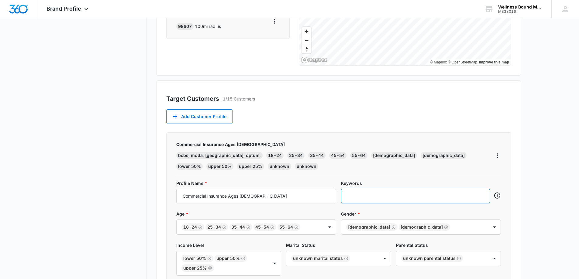
click at [354, 192] on input "text" at bounding box center [416, 196] width 137 height 9
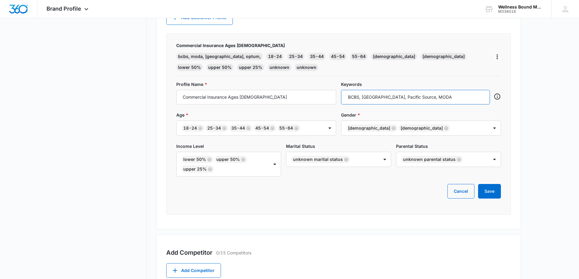
scroll to position [291, 0]
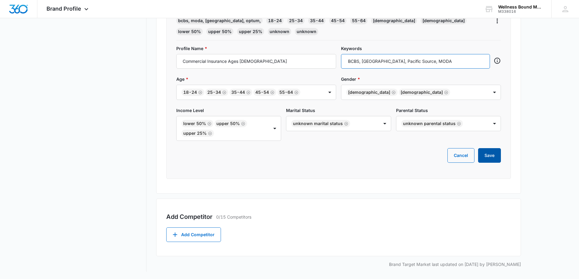
type input "BCBS, [GEOGRAPHIC_DATA], Pacific Source, MODA"
click at [486, 157] on form "Profile Name * Commercial Insurance Ages [DEMOGRAPHIC_DATA] Keywords Age * [DEM…" at bounding box center [338, 104] width 325 height 118
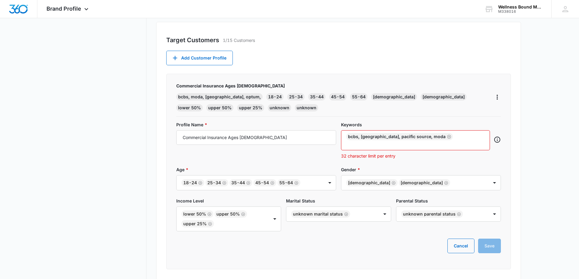
scroll to position [129, 0]
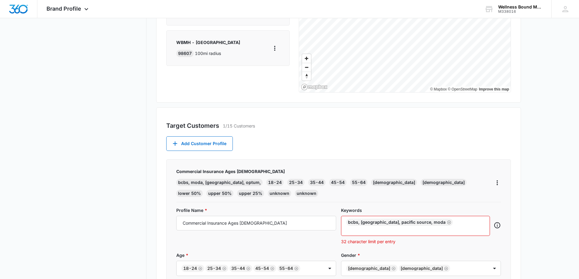
click at [400, 223] on div "BCBS, [GEOGRAPHIC_DATA], Pacific Source, MODA" at bounding box center [399, 222] width 107 height 7
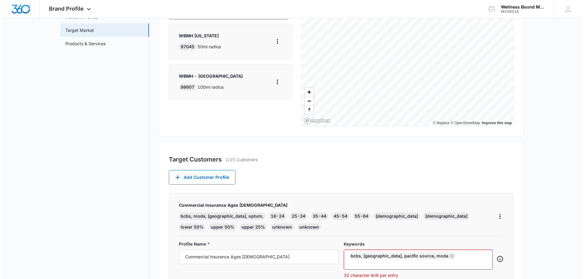
scroll to position [0, 0]
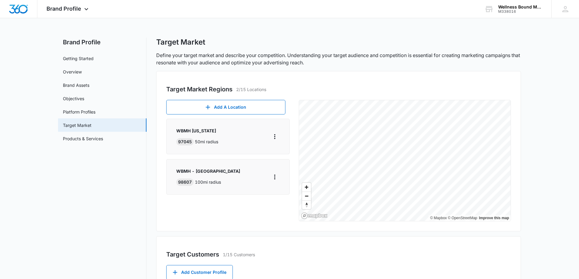
click at [217, 107] on button "Add A Location" at bounding box center [225, 107] width 119 height 15
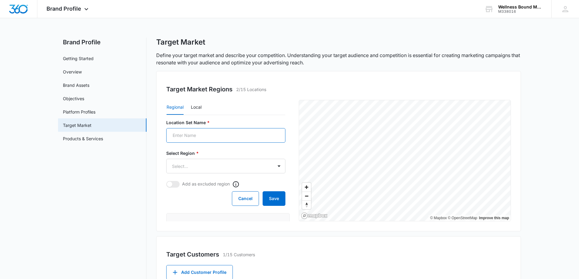
click at [185, 134] on input "Profile Name *" at bounding box center [225, 135] width 119 height 15
type input "[US_STATE]"
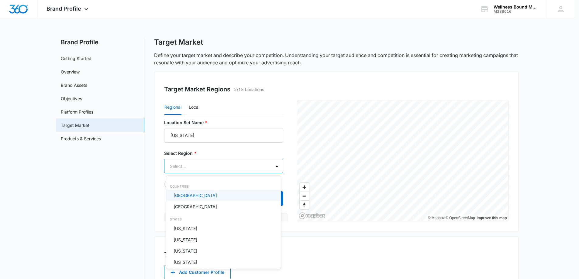
click at [186, 168] on body "Brand Profile Apps Reputation Websites Forms CRM Email Social Shop Payments POS…" at bounding box center [289, 139] width 579 height 279
click at [189, 196] on p "[GEOGRAPHIC_DATA]" at bounding box center [195, 196] width 43 height 6
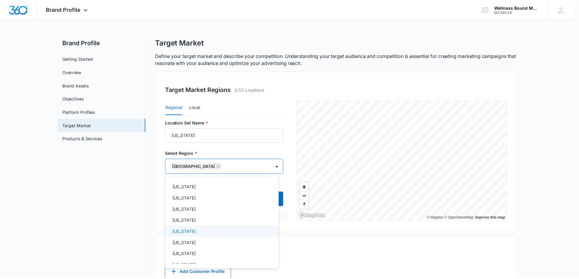
scroll to position [405, 0]
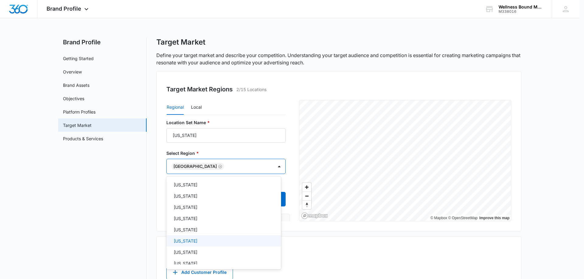
click at [199, 240] on div "[US_STATE]" at bounding box center [223, 241] width 99 height 6
click at [305, 249] on div at bounding box center [292, 139] width 584 height 279
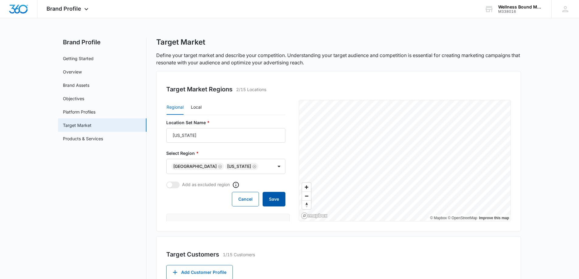
click at [272, 203] on button "Save" at bounding box center [274, 199] width 23 height 15
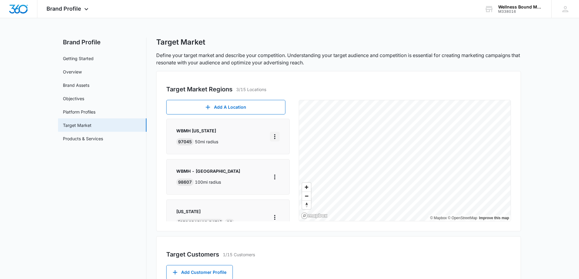
click at [271, 137] on icon "More" at bounding box center [274, 136] width 7 height 7
click at [282, 152] on div "Edit" at bounding box center [286, 154] width 26 height 4
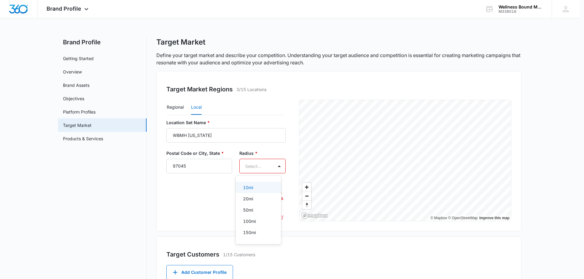
click at [258, 168] on body "Brand Profile Apps Reputation Websites Forms CRM Email Social Shop Payments POS…" at bounding box center [292, 139] width 584 height 279
click at [226, 213] on div at bounding box center [292, 139] width 584 height 279
type input "0"
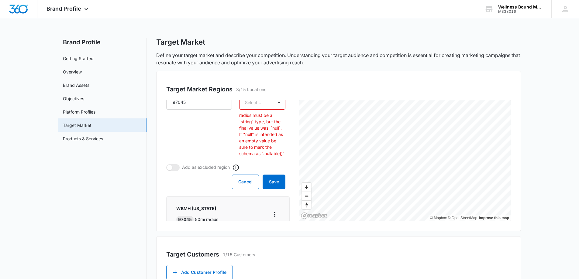
scroll to position [81, 0]
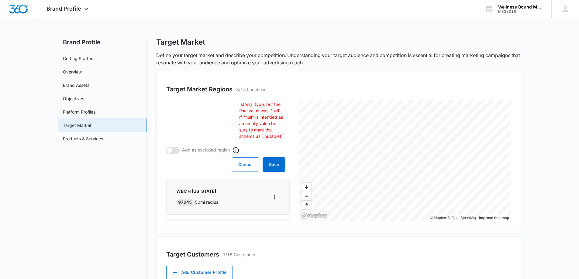
click at [171, 153] on span at bounding box center [169, 150] width 5 height 5
click at [166, 147] on input "checkbox" at bounding box center [166, 147] width 0 height 0
checkbox input "true"
click at [267, 172] on button "Save" at bounding box center [274, 165] width 23 height 15
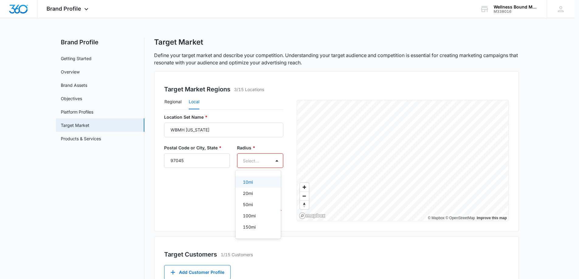
click at [258, 161] on body "Brand Profile Apps Reputation Websites Forms CRM Email Social Shop Payments POS…" at bounding box center [289, 139] width 579 height 279
click at [264, 227] on div "150mi" at bounding box center [258, 227] width 30 height 6
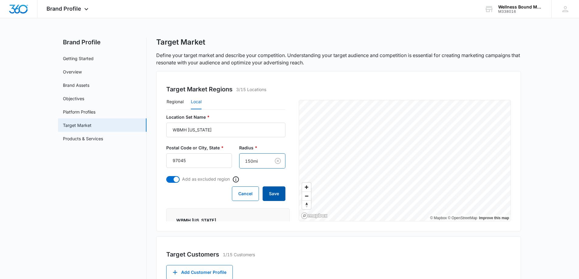
click at [263, 198] on button "Save" at bounding box center [274, 194] width 23 height 15
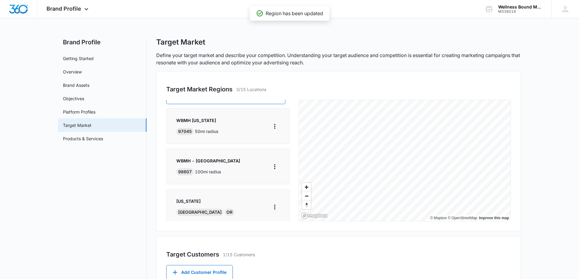
scroll to position [19, 0]
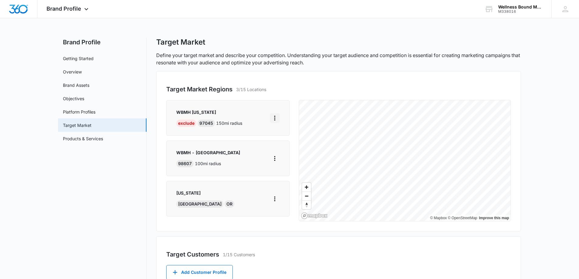
click at [271, 119] on icon "More" at bounding box center [274, 118] width 7 height 7
click at [278, 136] on div "Edit" at bounding box center [286, 135] width 26 height 4
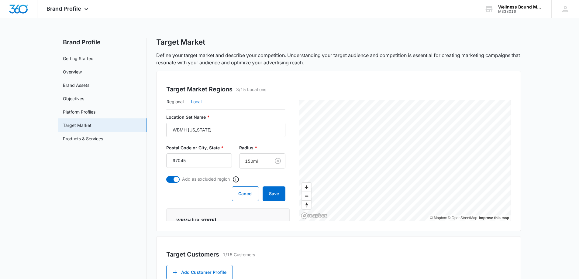
scroll to position [0, 0]
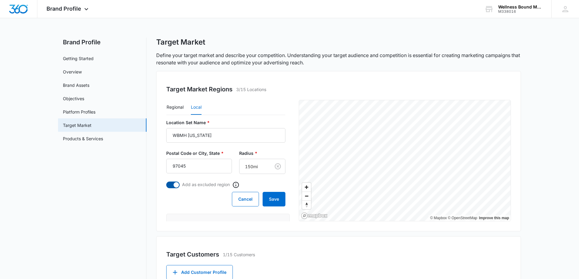
click at [177, 184] on span at bounding box center [176, 184] width 5 height 5
click at [166, 182] on input "checkbox" at bounding box center [166, 182] width 0 height 0
checkbox input "false"
click at [275, 200] on button "Save" at bounding box center [274, 199] width 23 height 15
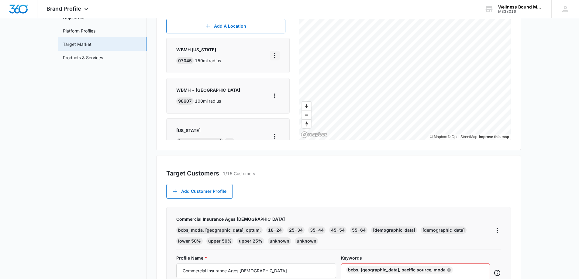
click at [272, 56] on icon "More" at bounding box center [274, 55] width 7 height 7
click at [285, 91] on div "Delete" at bounding box center [286, 91] width 26 height 4
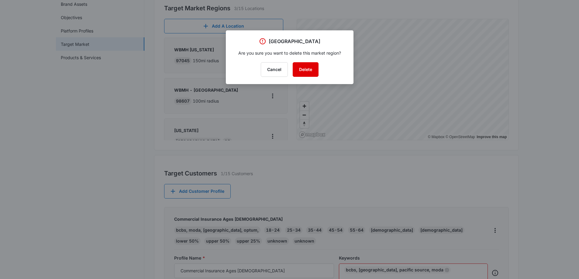
click at [301, 68] on button "Delete" at bounding box center [306, 69] width 26 height 15
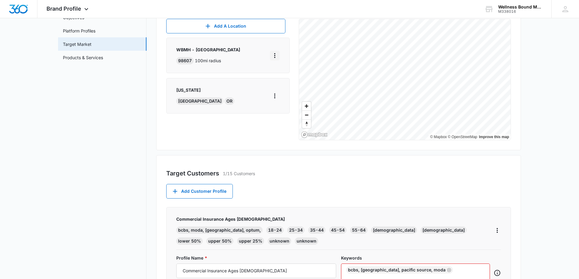
click at [276, 56] on icon "More" at bounding box center [274, 55] width 7 height 7
click at [280, 72] on div "Edit" at bounding box center [291, 73] width 26 height 4
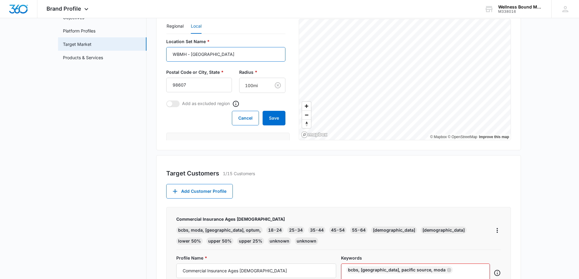
click at [223, 56] on input "WBMH - [GEOGRAPHIC_DATA]" at bounding box center [225, 54] width 119 height 15
click at [177, 26] on button "Regional" at bounding box center [175, 26] width 17 height 15
click at [209, 84] on body "Brand Profile Apps Reputation Websites Forms CRM Email Social Shop Payments POS…" at bounding box center [289, 211] width 579 height 585
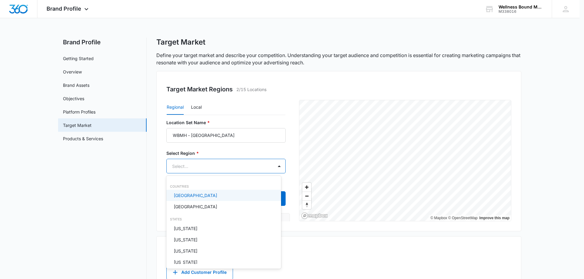
click at [196, 197] on p "[GEOGRAPHIC_DATA]" at bounding box center [195, 196] width 43 height 6
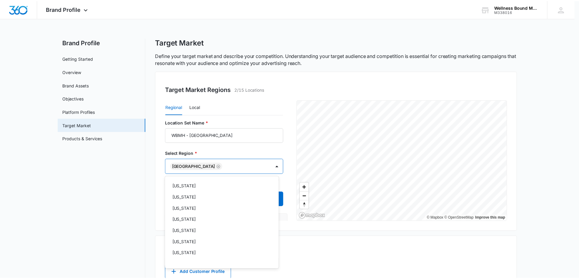
scroll to position [532, 0]
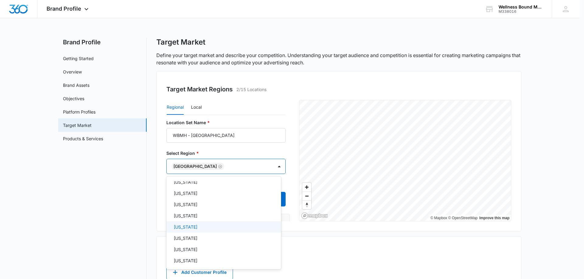
click at [202, 227] on div "[US_STATE]" at bounding box center [223, 227] width 99 height 6
click at [252, 150] on div at bounding box center [292, 139] width 584 height 279
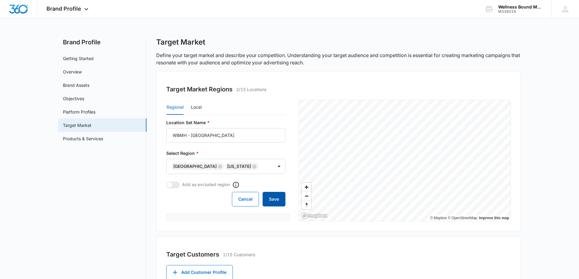
click at [267, 202] on button "Save" at bounding box center [274, 199] width 23 height 15
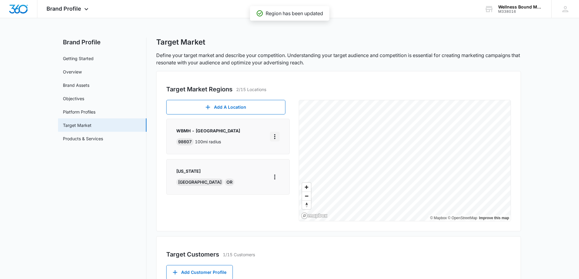
click at [273, 137] on icon "More" at bounding box center [274, 136] width 7 height 7
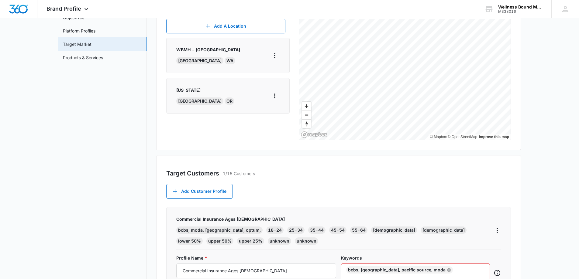
scroll to position [162, 0]
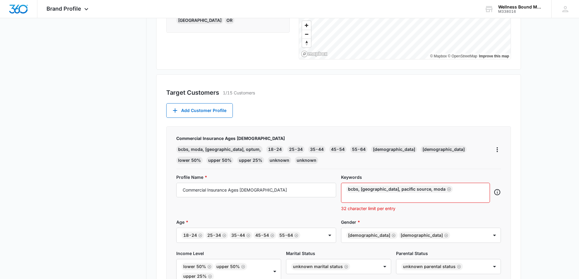
click at [429, 217] on div "Profile Name * Commercial Insurance Ages [DEMOGRAPHIC_DATA] Keywords BCBS, [GEO…" at bounding box center [338, 196] width 325 height 45
click at [377, 187] on div "BCBS, [GEOGRAPHIC_DATA], Pacific Source, MODA" at bounding box center [399, 189] width 107 height 7
click at [378, 186] on div "BCBS, [GEOGRAPHIC_DATA], Pacific Source, MODA" at bounding box center [399, 189] width 107 height 7
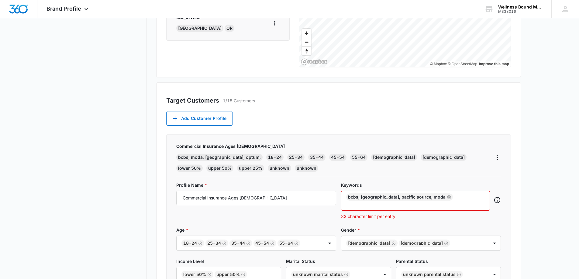
scroll to position [243, 0]
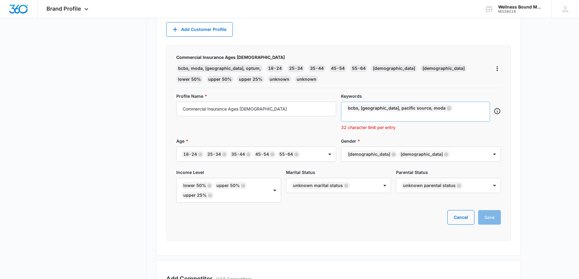
click at [450, 110] on div "BCBS, [GEOGRAPHIC_DATA], Pacific Source, MODA" at bounding box center [415, 112] width 149 height 20
click at [427, 107] on div "BCBS, [GEOGRAPHIC_DATA], Pacific Source, MODA" at bounding box center [399, 108] width 107 height 7
click at [447, 108] on icon "Remove" at bounding box center [449, 108] width 5 height 5
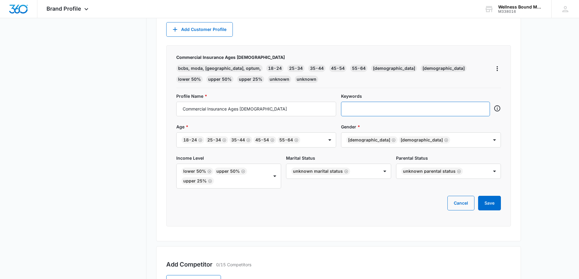
click at [400, 113] on input "text" at bounding box center [416, 109] width 137 height 9
type input "BCBS, Prov, Pacific Source, MODA"
click at [493, 201] on button "Save" at bounding box center [489, 203] width 23 height 15
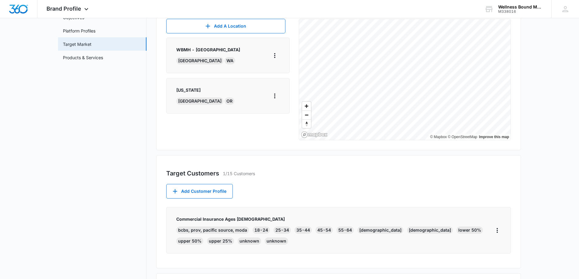
scroll to position [156, 0]
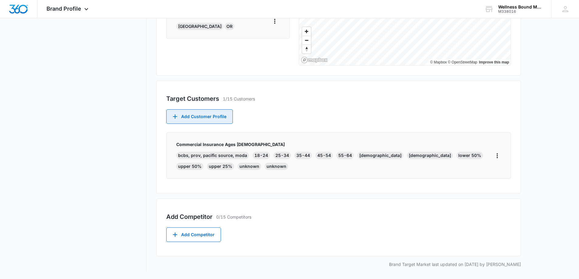
click at [213, 117] on button "Add Customer Profile" at bounding box center [199, 116] width 67 height 15
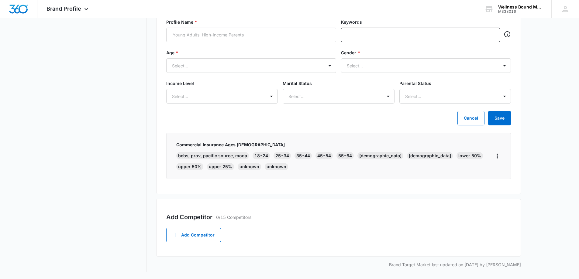
scroll to position [270, 0]
click at [497, 157] on icon "More" at bounding box center [497, 156] width 1 height 5
click at [500, 172] on button "Edit" at bounding box center [510, 172] width 35 height 9
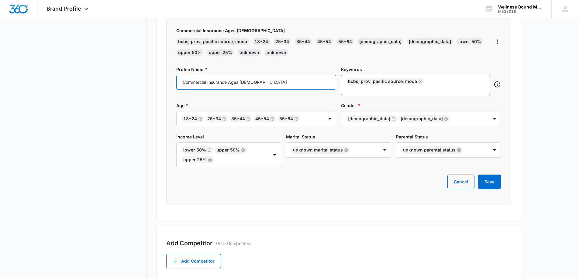
click at [269, 84] on input "Commercial Insurance Ages [DEMOGRAPHIC_DATA]" at bounding box center [256, 82] width 160 height 15
type input "Commercial Insurance Ages [DEMOGRAPHIC_DATA] Non controlled meds"
click at [498, 179] on button "Save" at bounding box center [489, 182] width 23 height 15
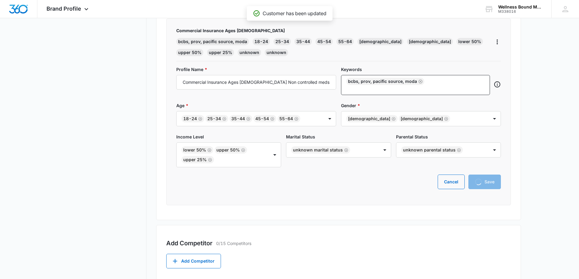
scroll to position [156, 0]
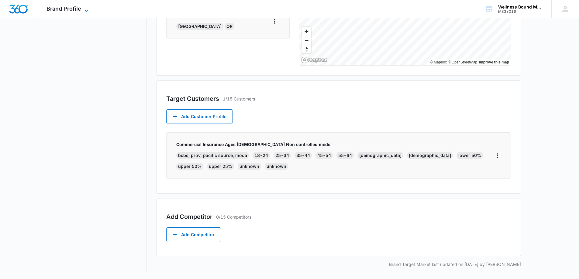
click at [66, 7] on span "Brand Profile" at bounding box center [64, 8] width 35 height 6
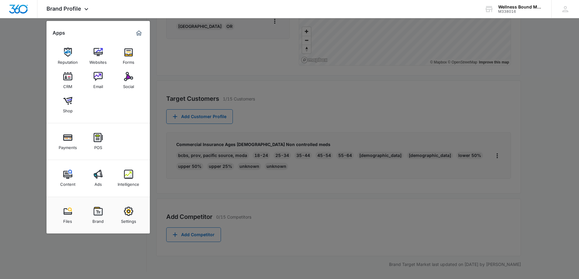
click at [189, 71] on div at bounding box center [289, 139] width 579 height 279
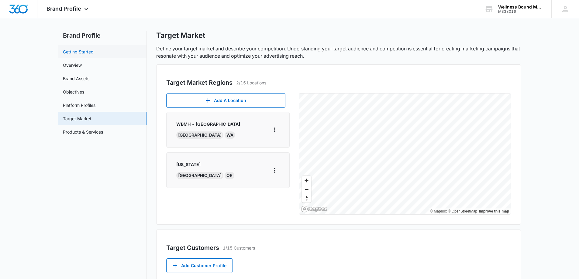
scroll to position [0, 0]
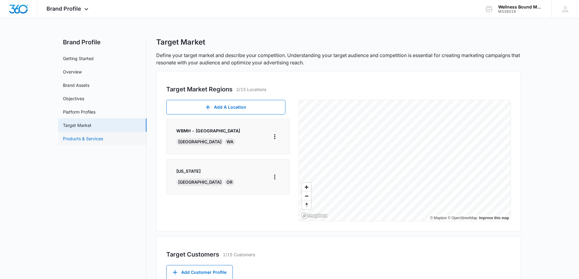
click at [90, 137] on link "Products & Services" at bounding box center [83, 139] width 40 height 6
